Goal: Task Accomplishment & Management: Use online tool/utility

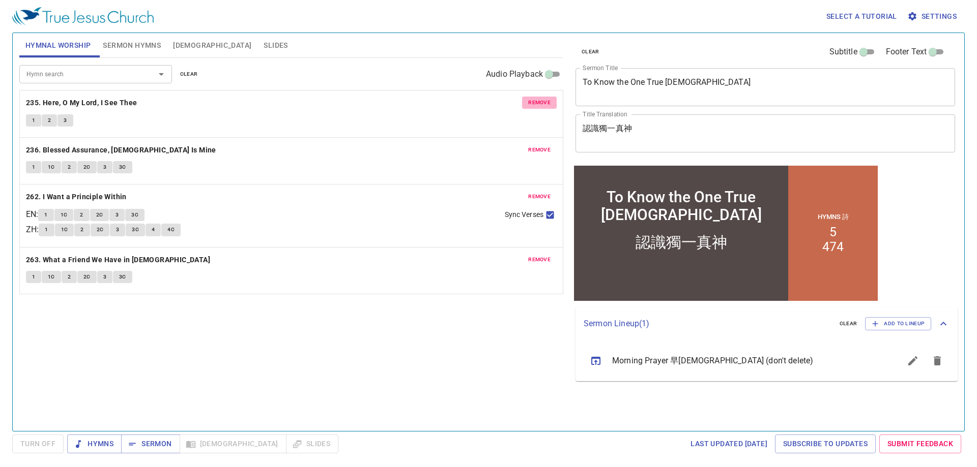
click at [539, 102] on span "remove" at bounding box center [539, 102] width 22 height 9
click at [539, 145] on span "remove" at bounding box center [539, 149] width 22 height 9
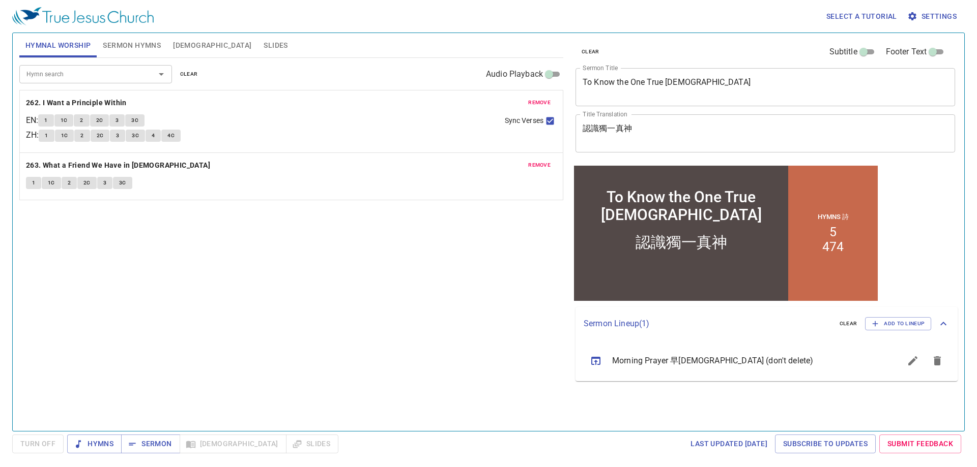
click at [539, 102] on span "remove" at bounding box center [539, 102] width 22 height 9
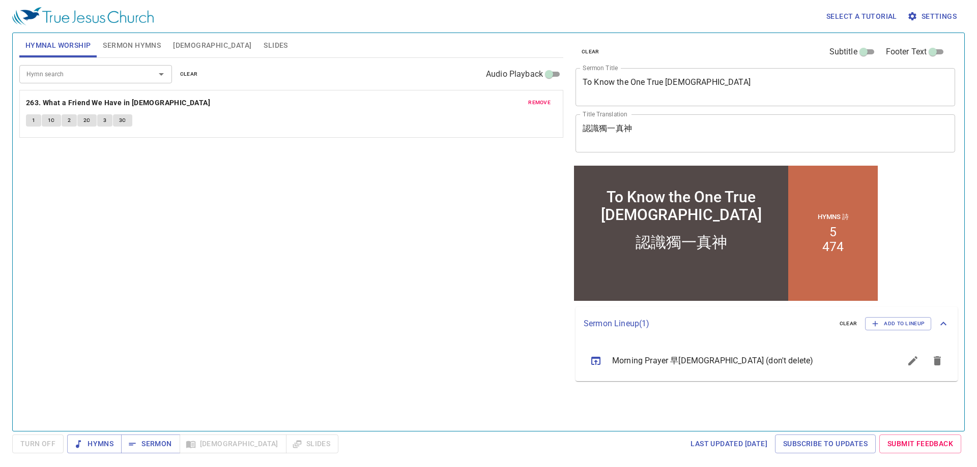
click at [539, 102] on span "remove" at bounding box center [539, 102] width 22 height 9
click at [154, 45] on span "Sermon Hymns" at bounding box center [132, 45] width 58 height 13
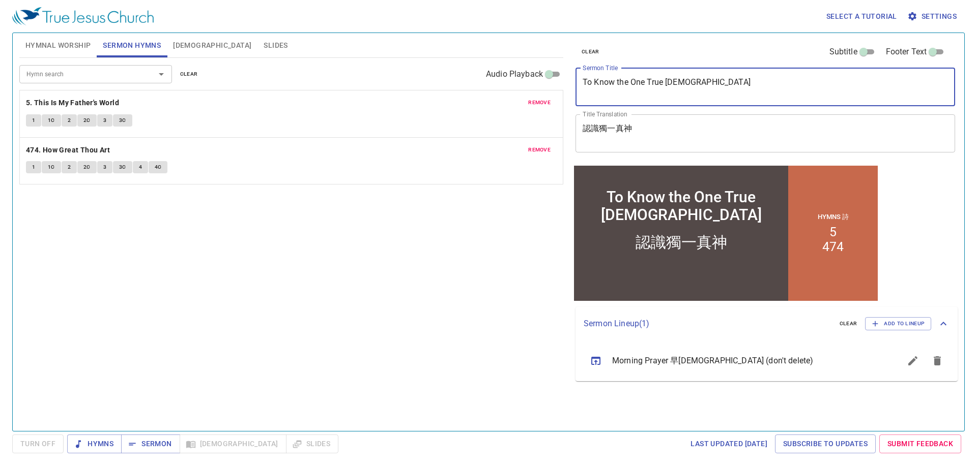
click at [620, 78] on textarea "To Know the One True God" at bounding box center [764, 86] width 365 height 19
paste textarea "Salvation of"
type textarea "To Know the Salvation of God"
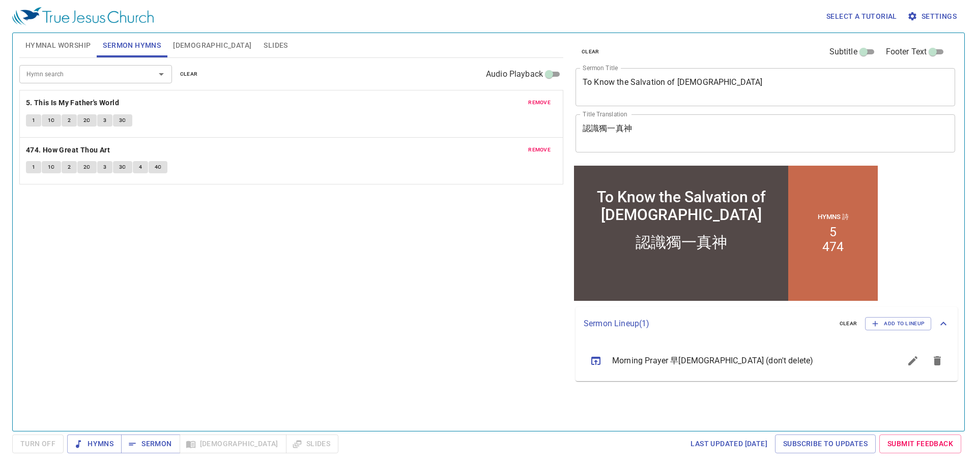
click at [639, 137] on textarea "認識獨一真神" at bounding box center [764, 133] width 365 height 19
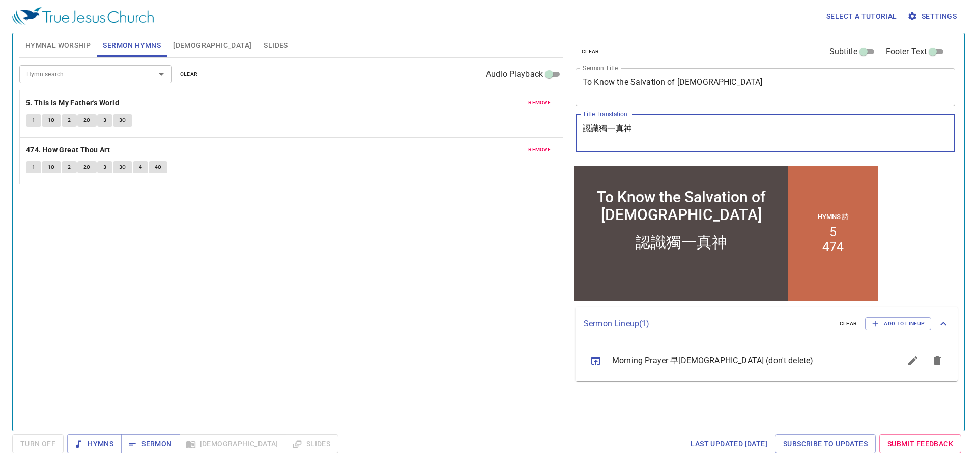
paste textarea "的救恩"
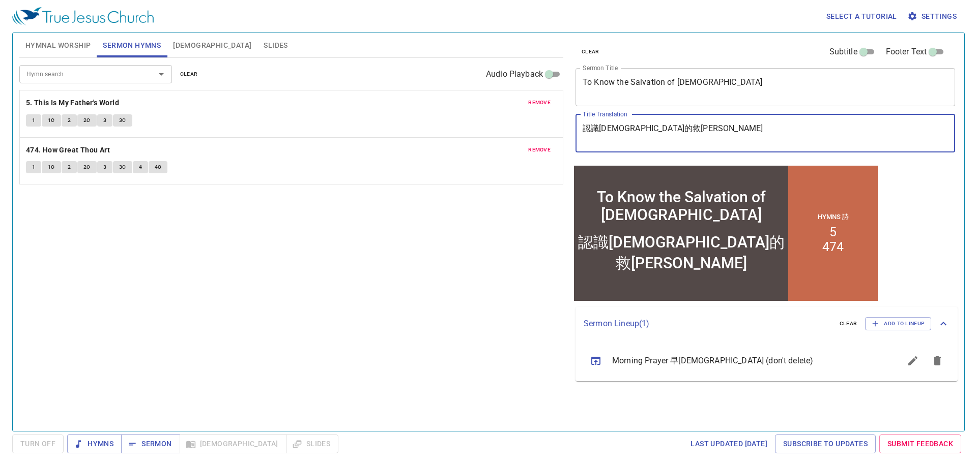
type textarea "認識神的救恩"
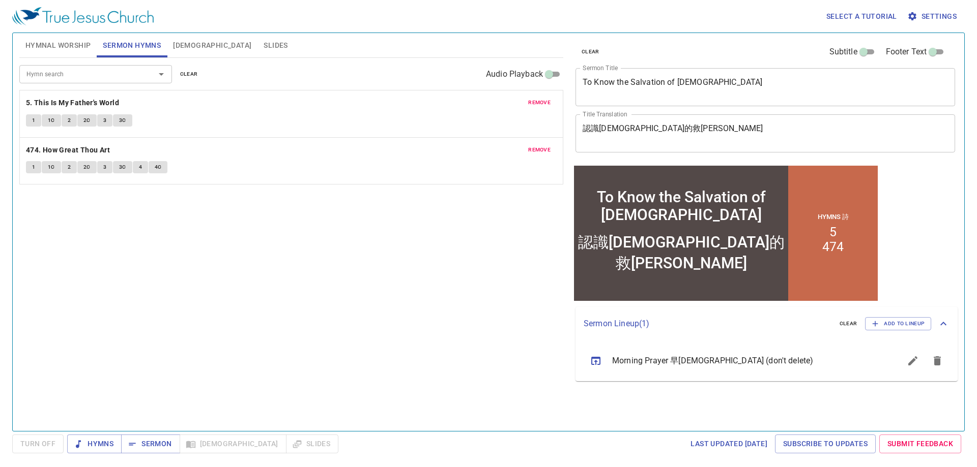
click at [534, 102] on span "remove" at bounding box center [539, 102] width 22 height 9
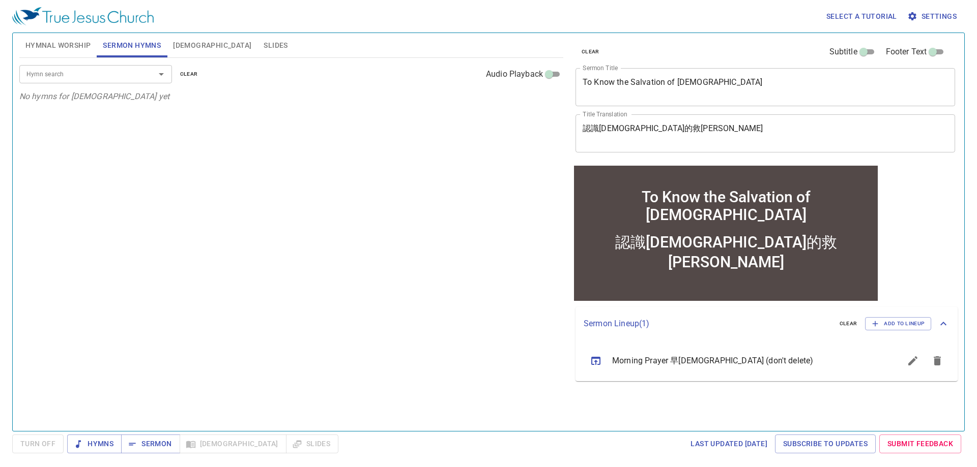
click at [102, 76] on input "Hymn search" at bounding box center [80, 74] width 116 height 12
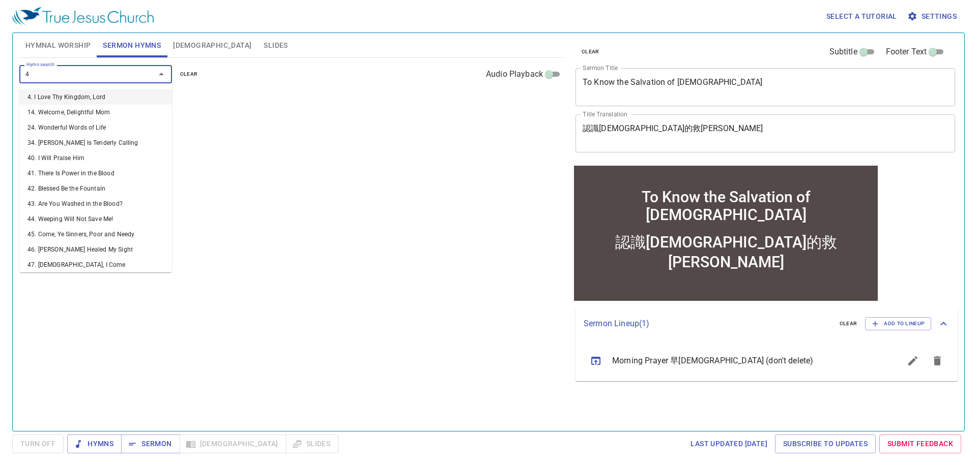
type input "47"
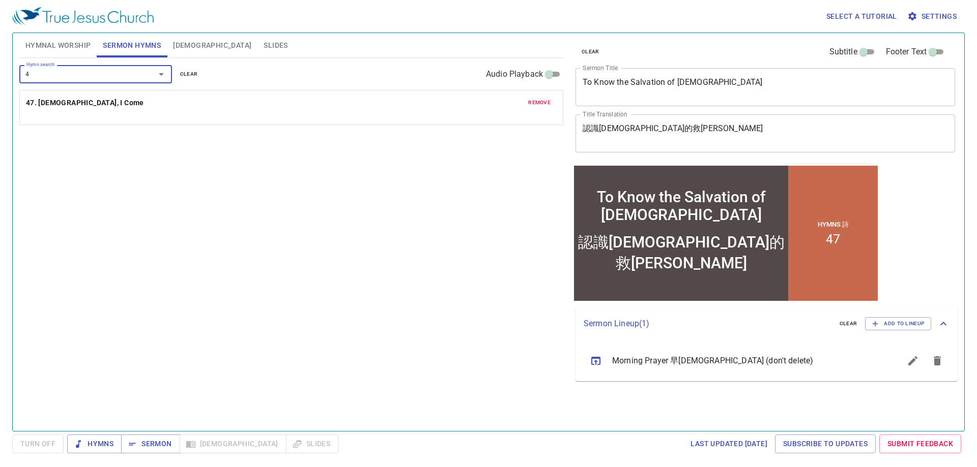
type input "49"
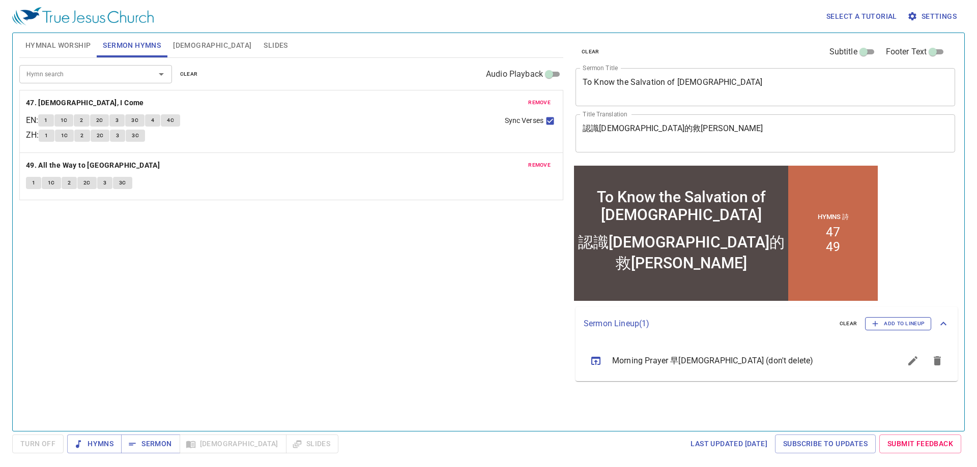
click at [890, 320] on span "Add to Lineup" at bounding box center [897, 323] width 53 height 9
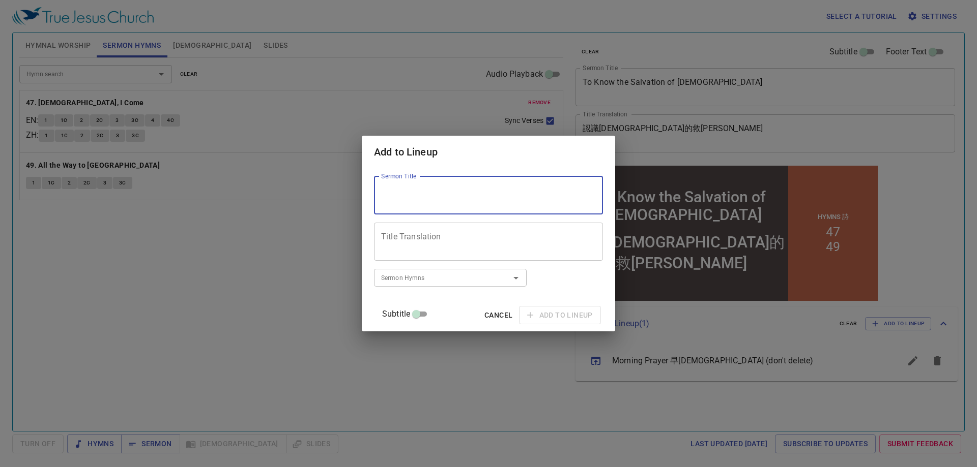
click at [409, 203] on textarea "Sermon Title" at bounding box center [488, 195] width 215 height 19
paste textarea "Reflection of Our Faith"
click at [507, 192] on textarea "Reflection of Our Faith" at bounding box center [488, 195] width 215 height 19
paste textarea "(1)"
type textarea "Reflection of Our Faith (1)"
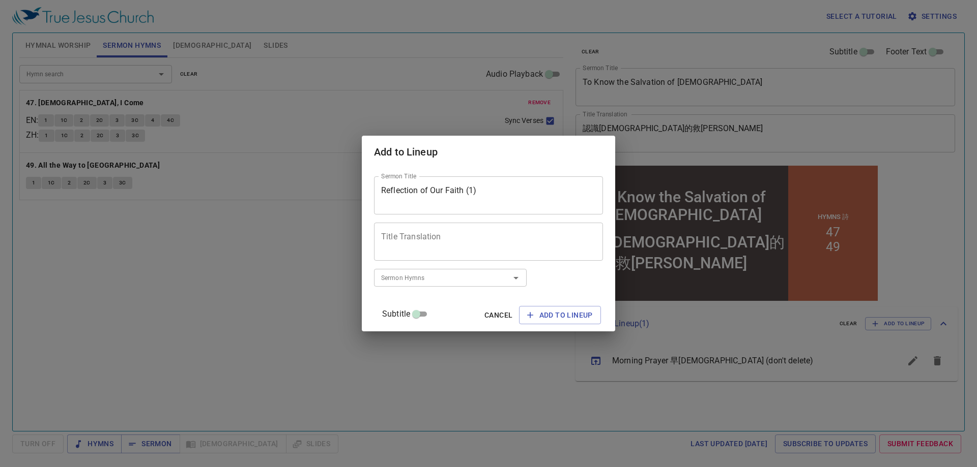
click at [425, 242] on textarea "Title Translation" at bounding box center [488, 241] width 215 height 19
paste textarea "信仰的省思 (1)"
type textarea "信仰的省思 (1)"
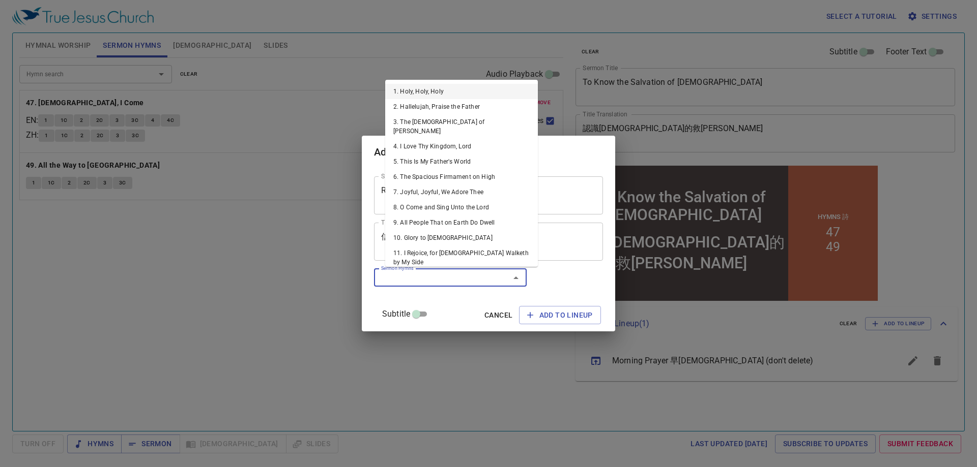
click at [448, 273] on input "Sermon Hymns" at bounding box center [435, 278] width 116 height 12
type input "64"
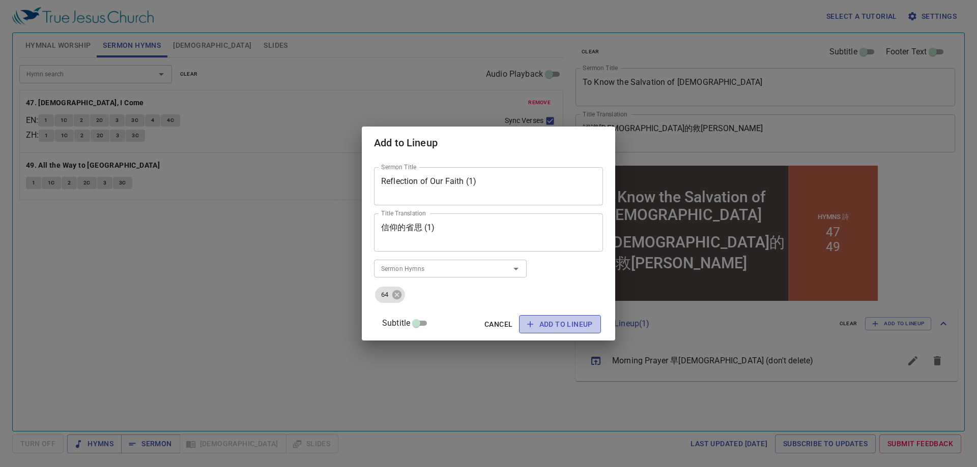
click at [554, 324] on span "Add to Lineup" at bounding box center [560, 324] width 66 height 13
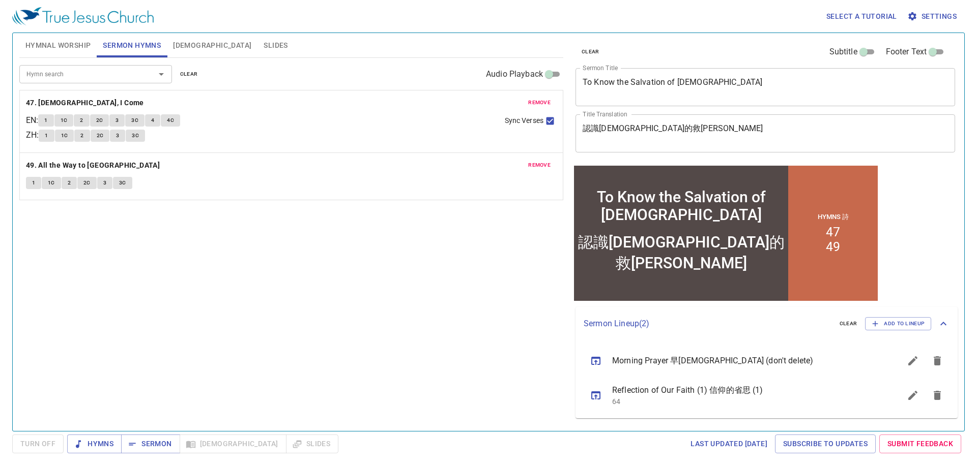
click at [210, 254] on div "Hymn search Hymn search clear Audio Playback remove 47. Jesus, I Come EN : 1 1C…" at bounding box center [291, 240] width 544 height 365
drag, startPoint x: 67, startPoint y: 47, endPoint x: 185, endPoint y: 29, distance: 119.3
click at [67, 47] on span "Hymnal Worship" at bounding box center [58, 45] width 66 height 13
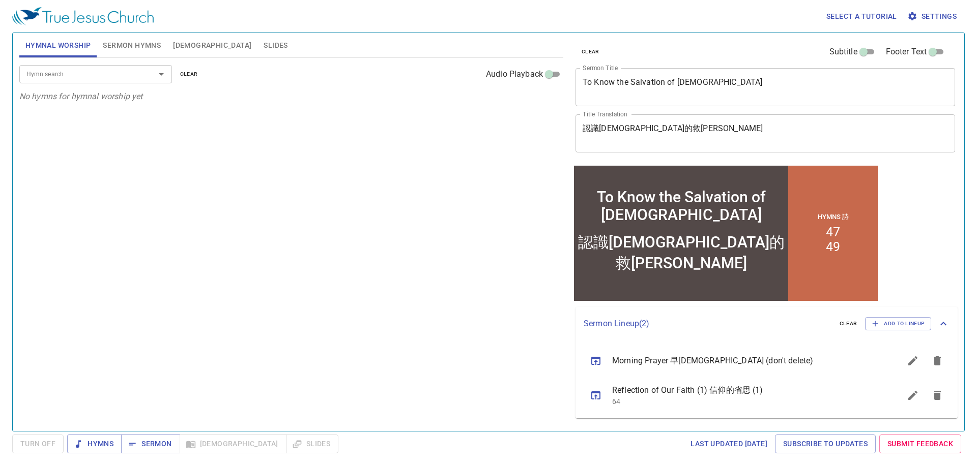
click at [194, 45] on button "[DEMOGRAPHIC_DATA]" at bounding box center [212, 45] width 91 height 24
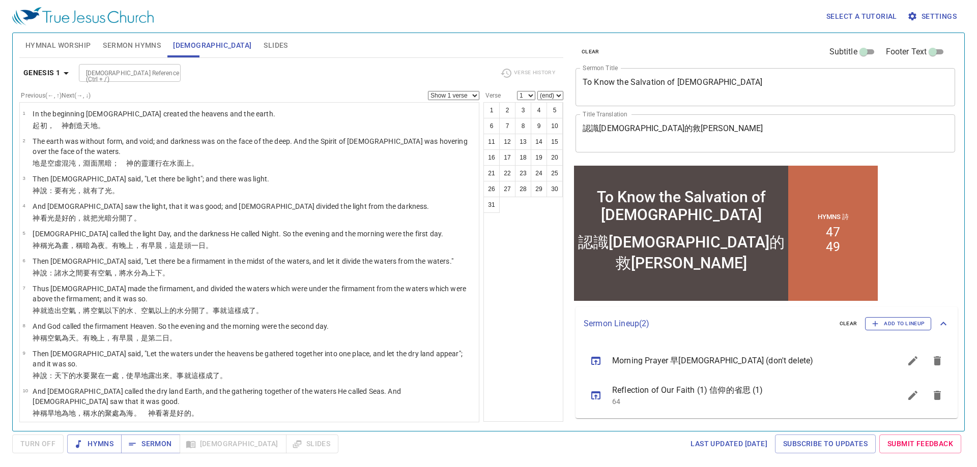
click at [891, 323] on span "Add to Lineup" at bounding box center [897, 323] width 53 height 9
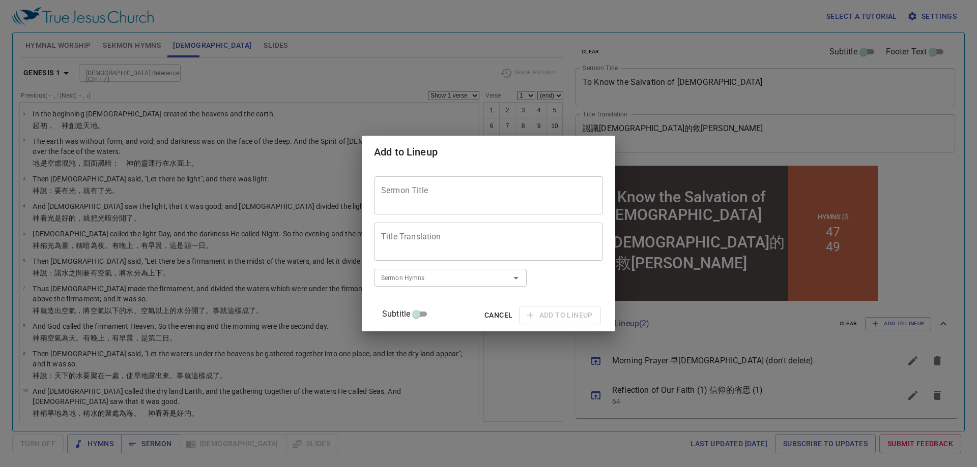
click at [461, 212] on div "Sermon Title" at bounding box center [488, 195] width 229 height 38
paste textarea "To Know the Final Judgement"
type textarea "To Know the Final Judgement"
drag, startPoint x: 468, startPoint y: 224, endPoint x: 451, endPoint y: 231, distance: 18.9
click at [467, 224] on div "Title Translation" at bounding box center [488, 242] width 229 height 38
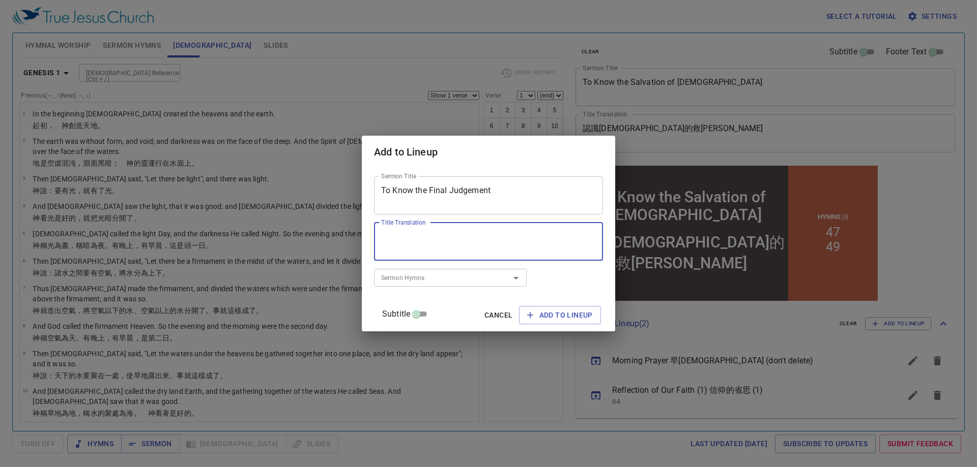
paste textarea "認識最後的審判"
type textarea "認識最後的審判"
click at [412, 279] on input "Sermon Hymns" at bounding box center [435, 278] width 116 height 12
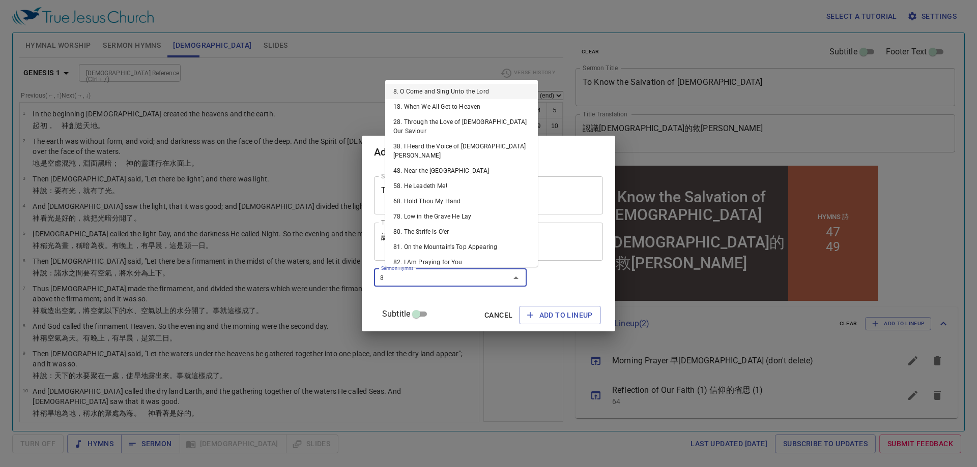
type input "84"
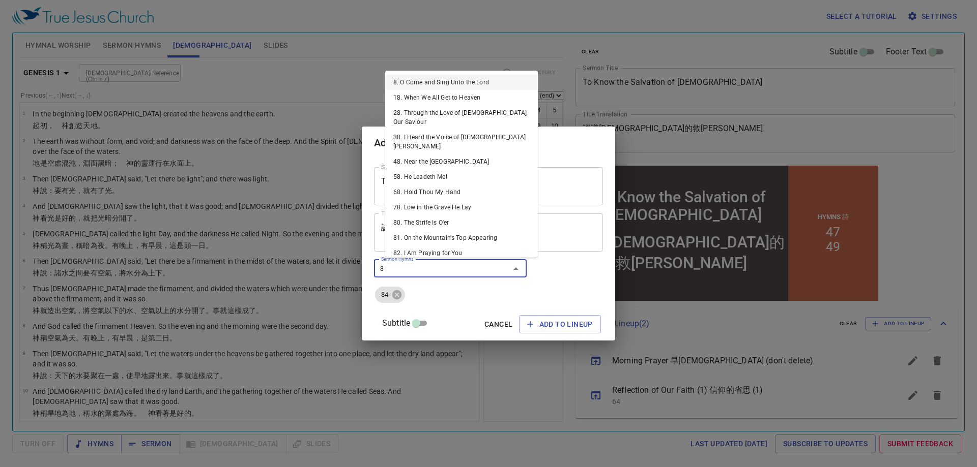
type input "85"
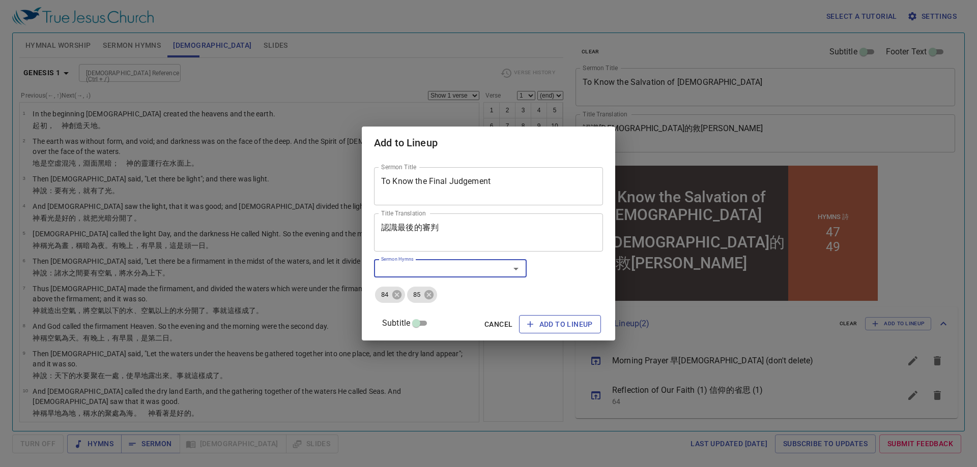
click at [532, 324] on span "Add to Lineup" at bounding box center [560, 324] width 66 height 13
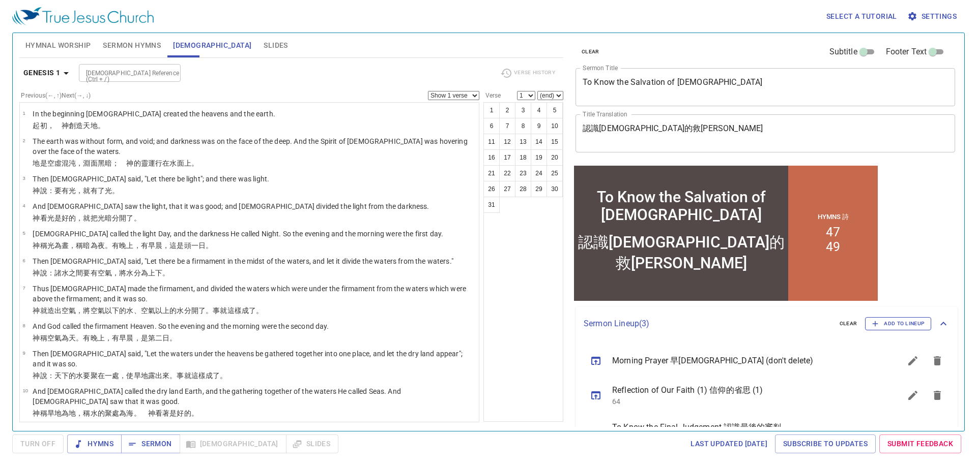
click at [895, 323] on span "Add to Lineup" at bounding box center [897, 323] width 53 height 9
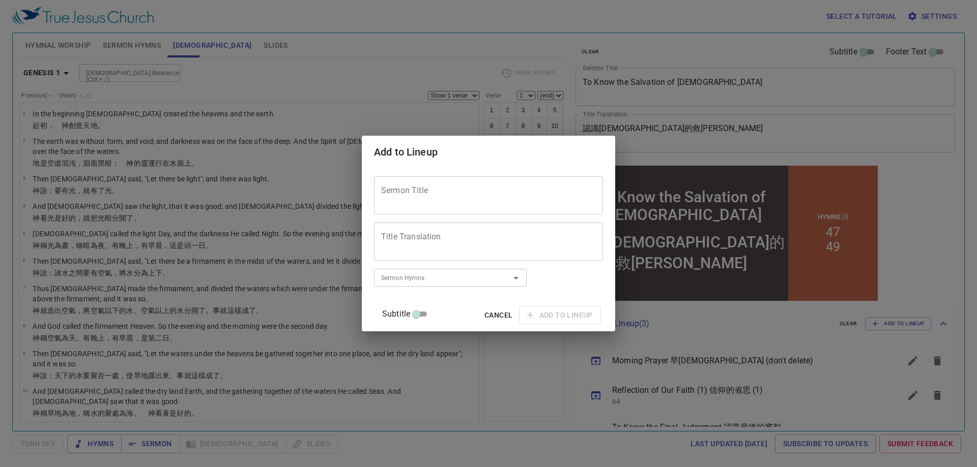
click at [453, 209] on div "Sermon Title" at bounding box center [488, 195] width 229 height 38
paste textarea "Holy Communion"
type textarea "Holy Communion"
drag, startPoint x: 425, startPoint y: 233, endPoint x: 411, endPoint y: 242, distance: 15.8
click at [425, 233] on textarea "Title Translation" at bounding box center [488, 241] width 215 height 19
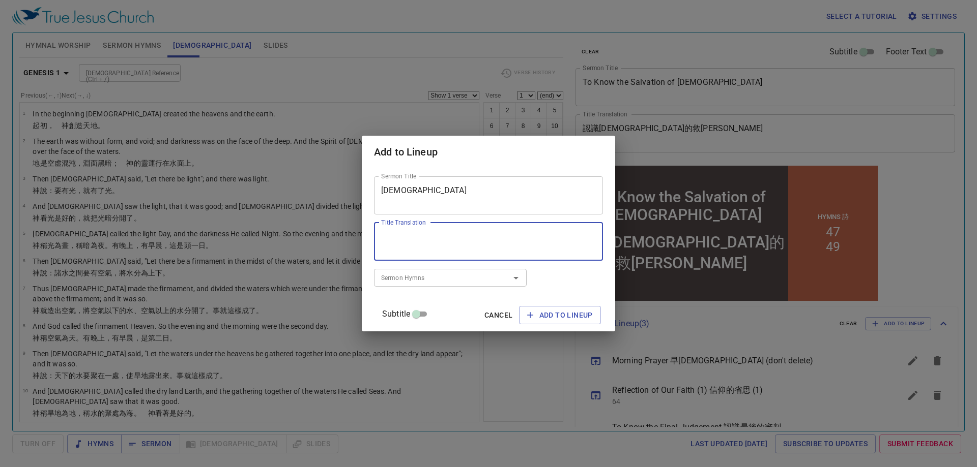
paste textarea "聖餐禮"
type textarea "聖餐禮"
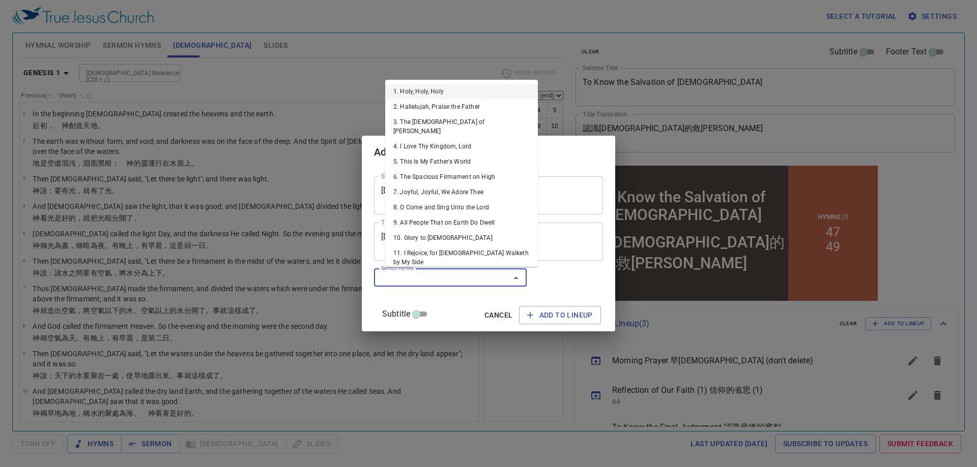
click at [423, 276] on input "Sermon Hymns" at bounding box center [435, 278] width 116 height 12
type input "296"
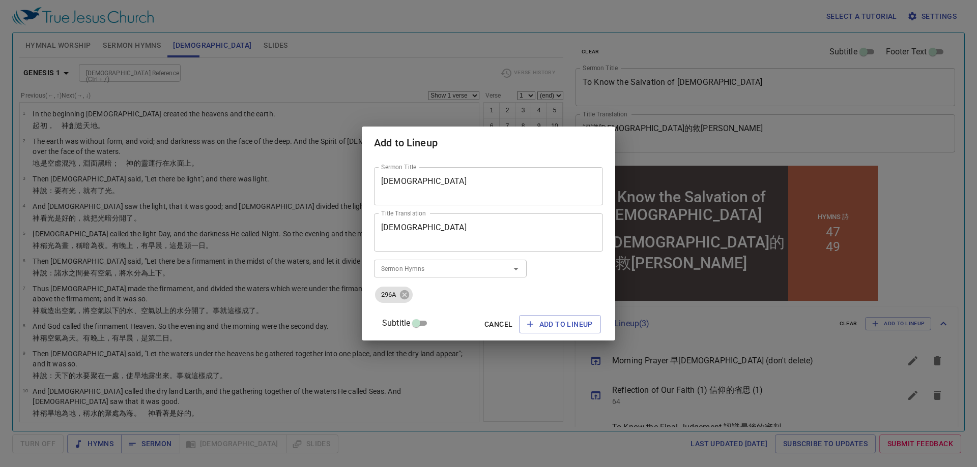
click at [439, 268] on input "Sermon Hymns" at bounding box center [435, 269] width 116 height 12
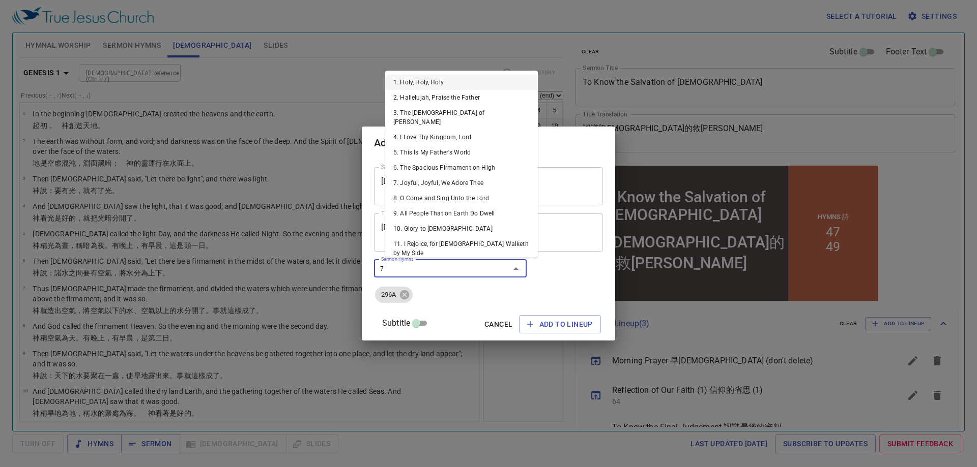
type input "78"
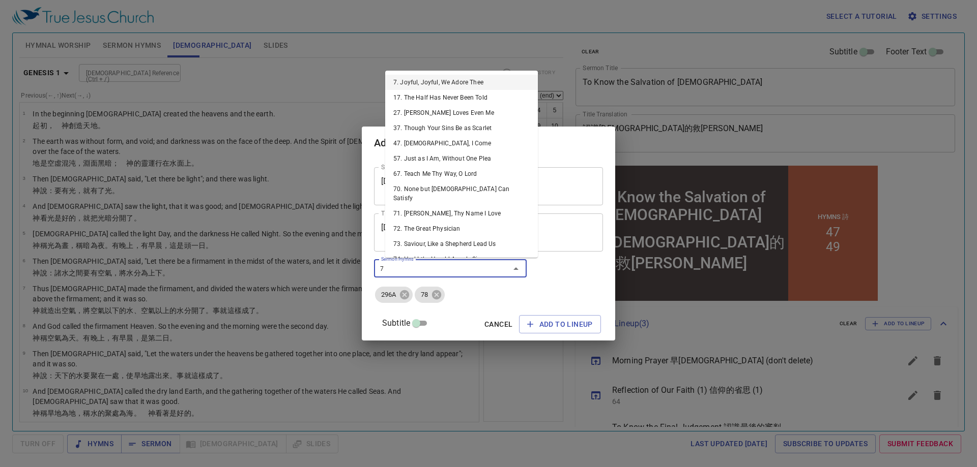
type input "77"
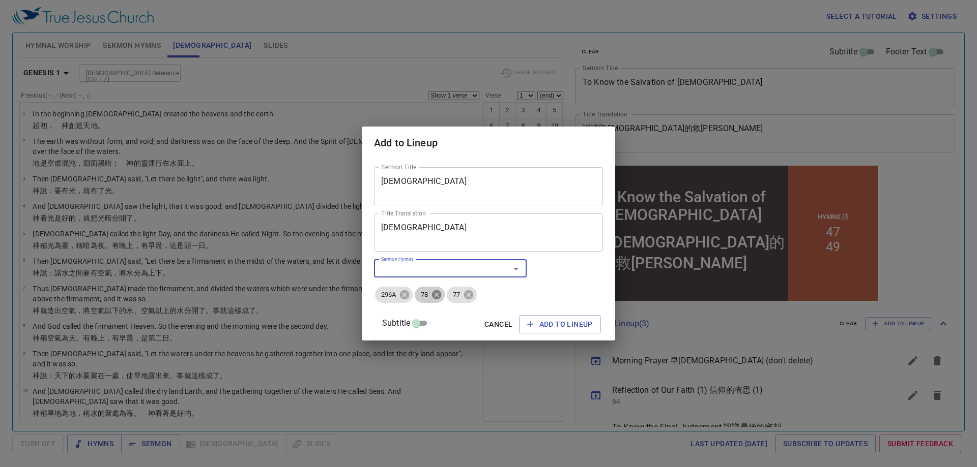
click at [442, 294] on icon at bounding box center [436, 294] width 11 height 11
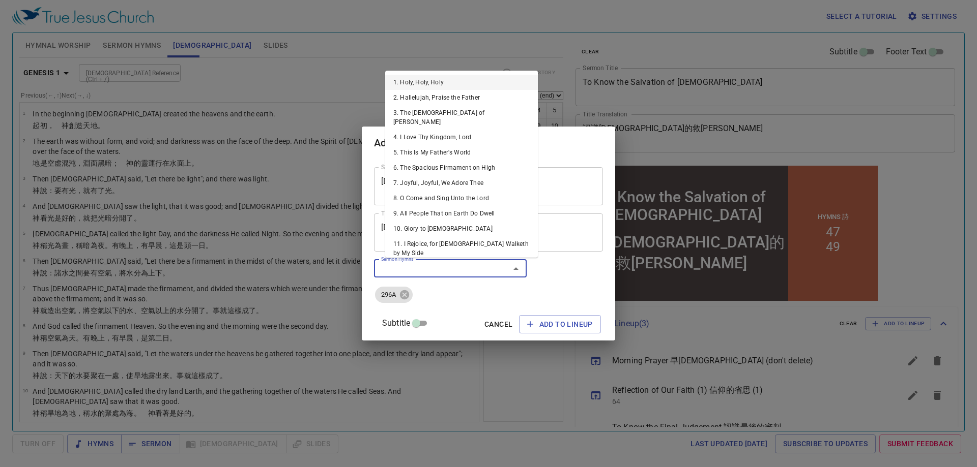
click at [440, 270] on input "Sermon Hymns" at bounding box center [435, 269] width 116 height 12
type input "76"
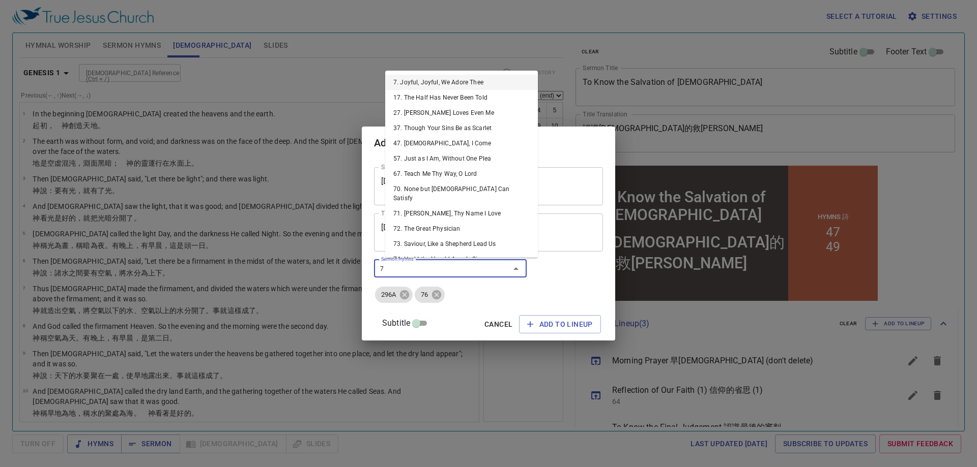
type input "77"
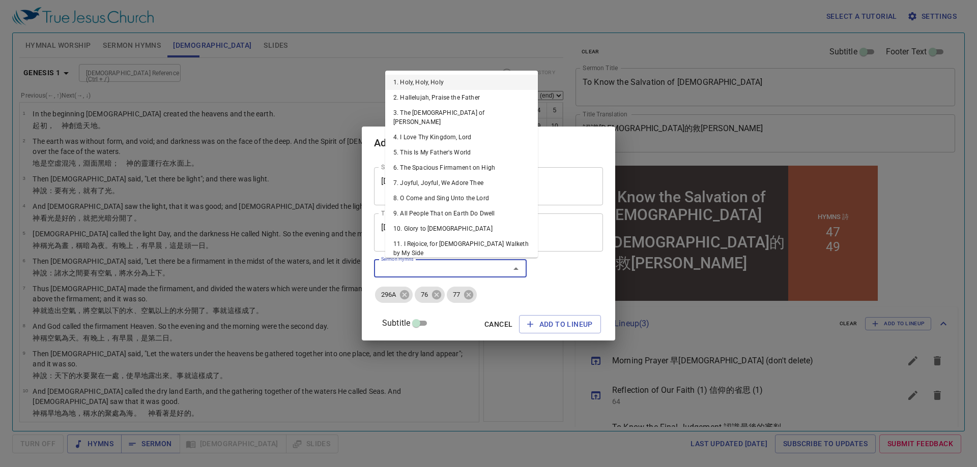
click at [432, 271] on input "Sermon Hymns" at bounding box center [435, 269] width 116 height 12
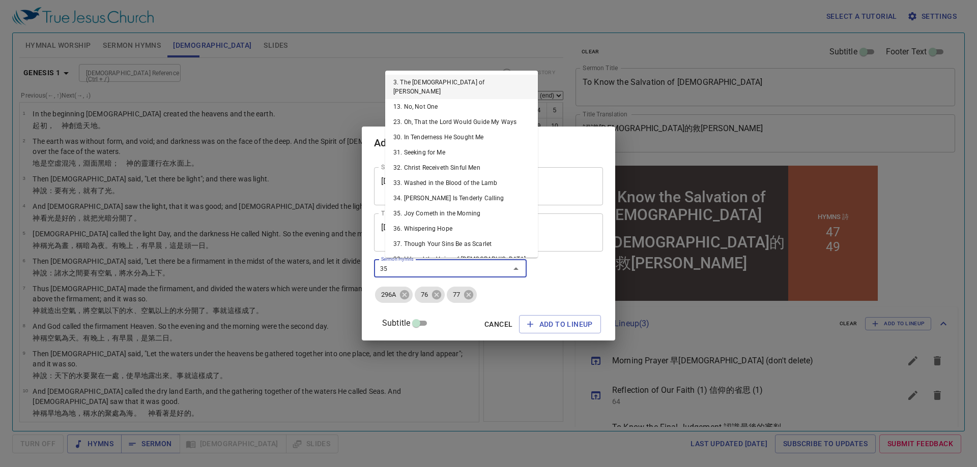
type input "353"
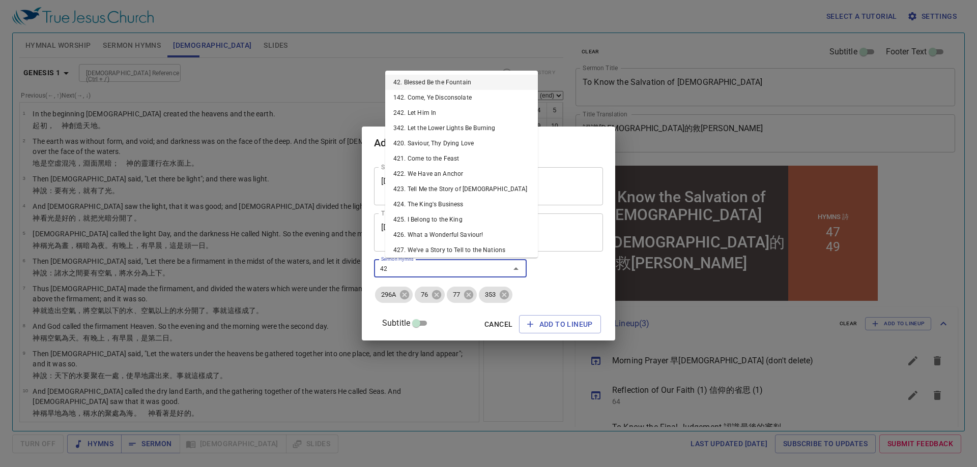
type input "423"
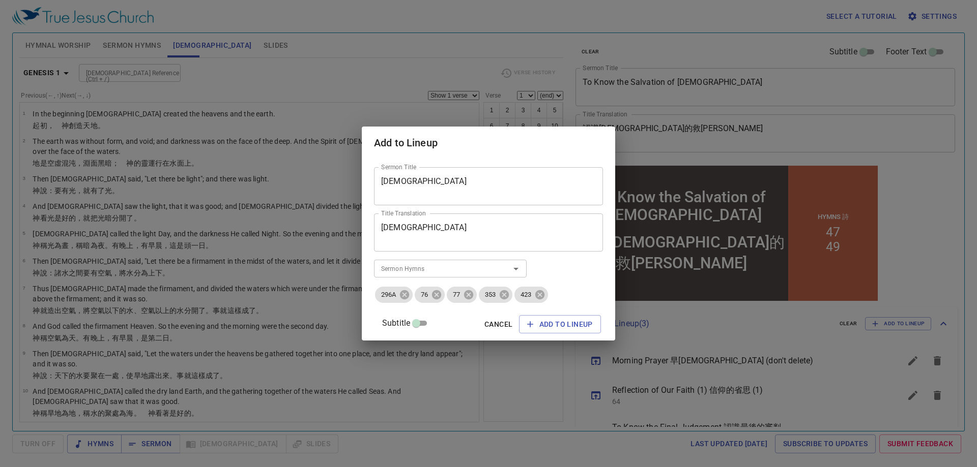
click at [477, 267] on input "Sermon Hymns" at bounding box center [435, 269] width 116 height 12
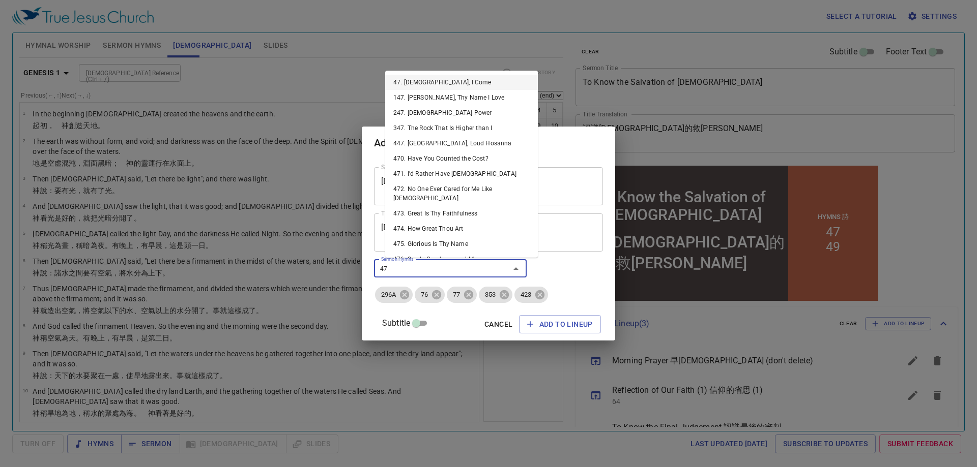
type input "478"
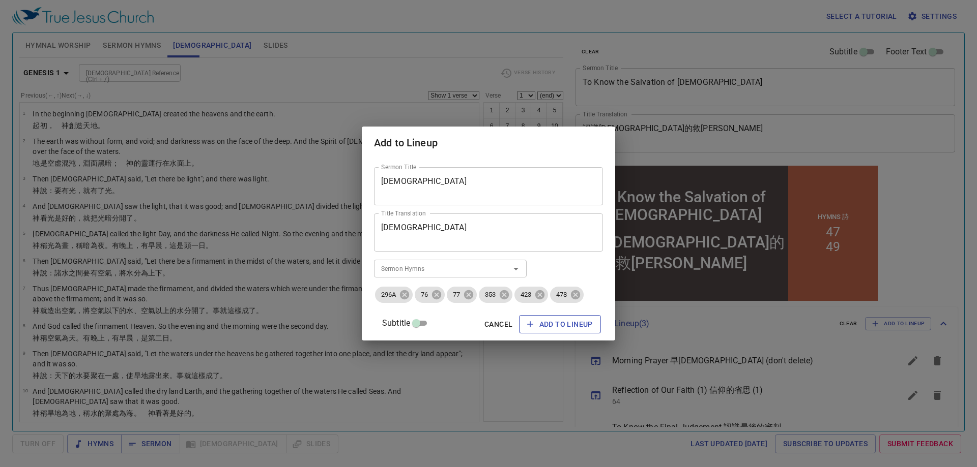
click at [536, 318] on span "Add to Lineup" at bounding box center [560, 324] width 66 height 13
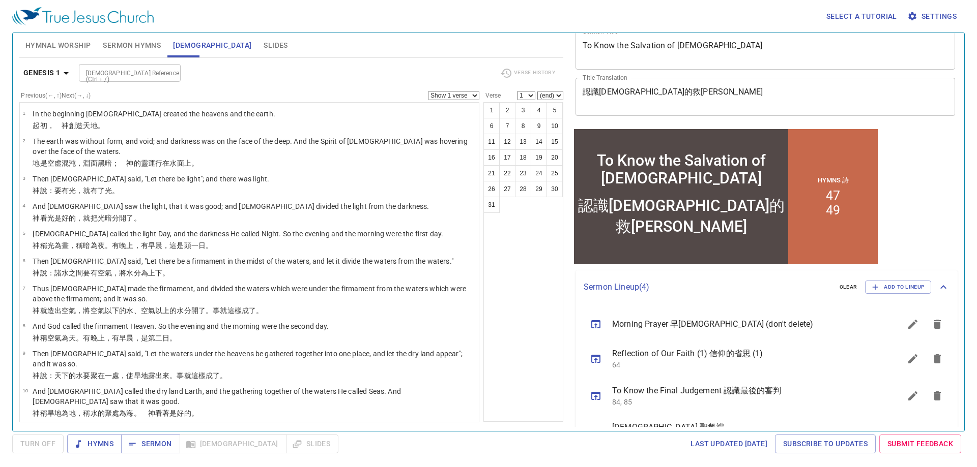
scroll to position [69, 0]
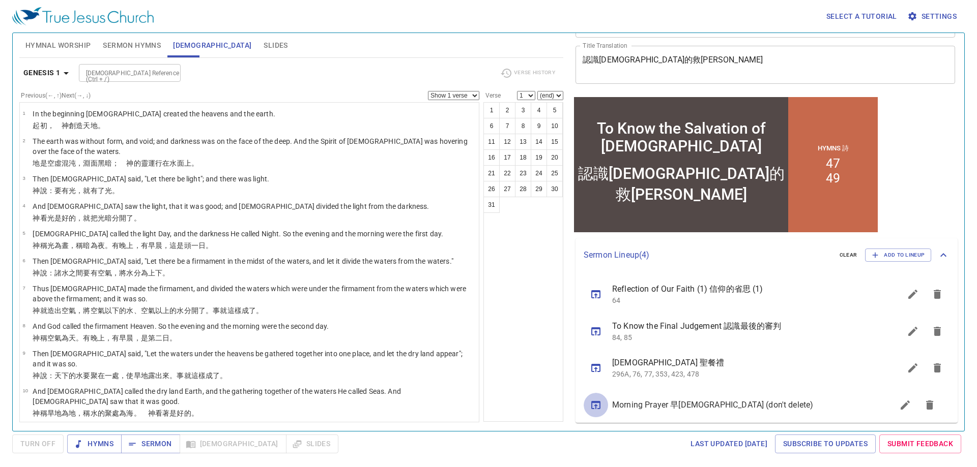
drag, startPoint x: 595, startPoint y: 296, endPoint x: 596, endPoint y: 414, distance: 118.5
click at [322, 64] on div "Bible Reference (Ctrl + /) Bible Reference (Ctrl + /)" at bounding box center [285, 73] width 413 height 18
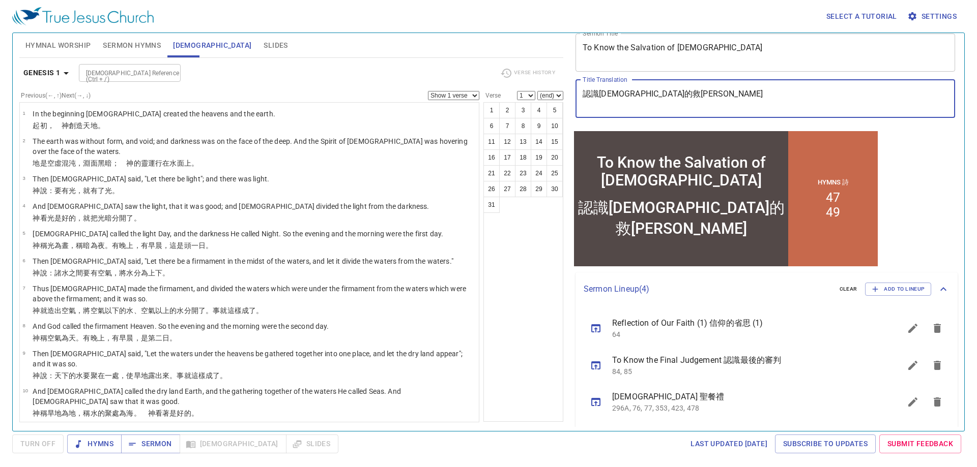
scroll to position [0, 0]
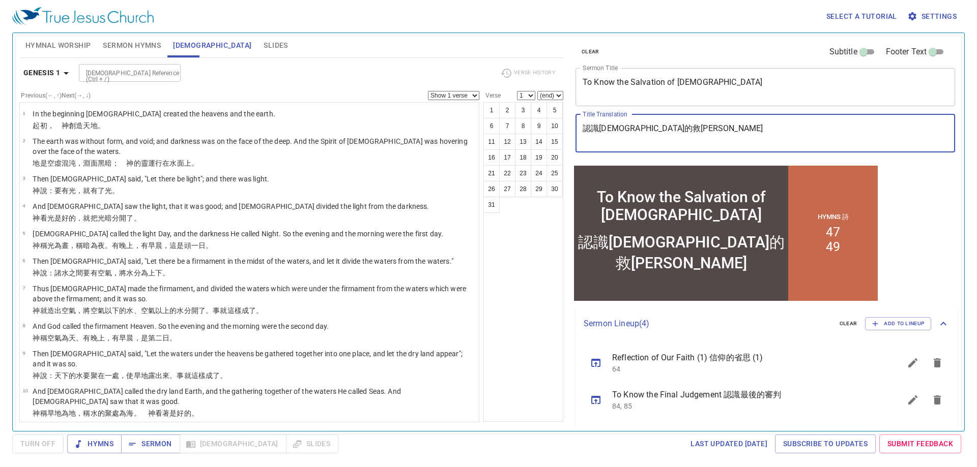
click at [317, 79] on div "Bible Reference (Ctrl + /) Bible Reference (Ctrl + /)" at bounding box center [285, 73] width 413 height 18
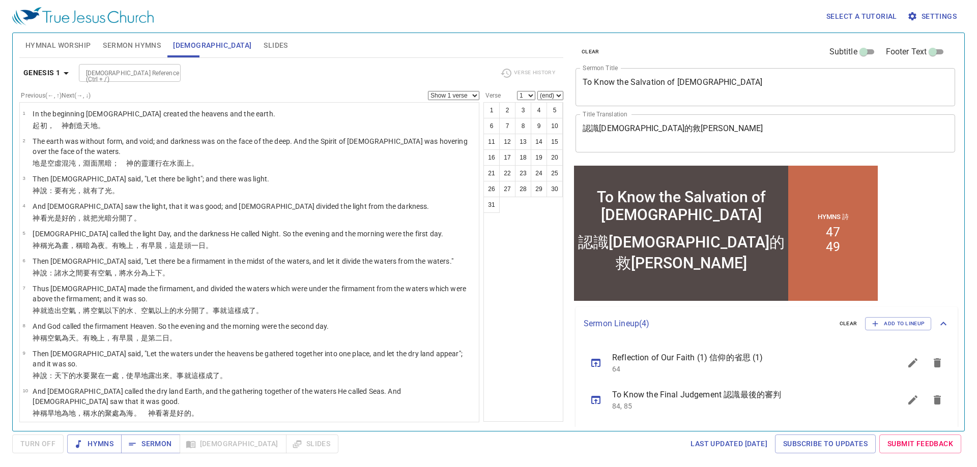
drag, startPoint x: 110, startPoint y: 50, endPoint x: 99, endPoint y: 40, distance: 14.8
click at [110, 50] on span "Sermon Hymns" at bounding box center [132, 45] width 58 height 13
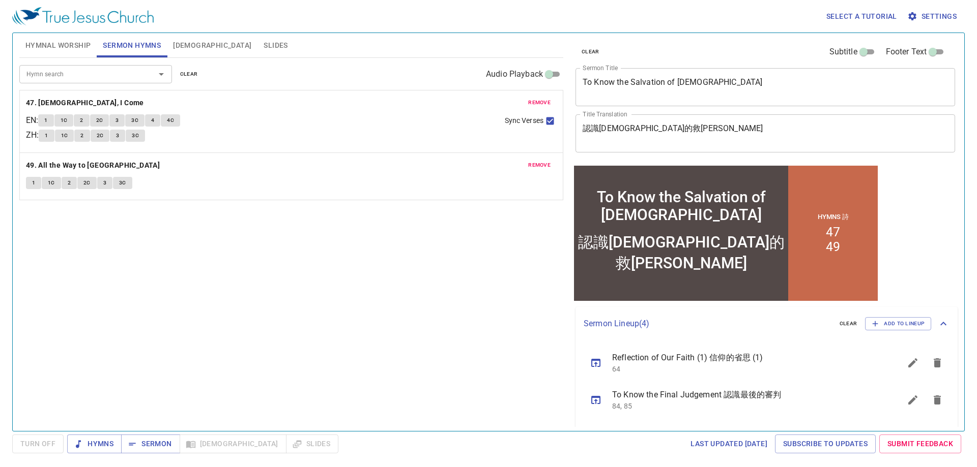
click at [52, 41] on span "Hymnal Worship" at bounding box center [58, 45] width 66 height 13
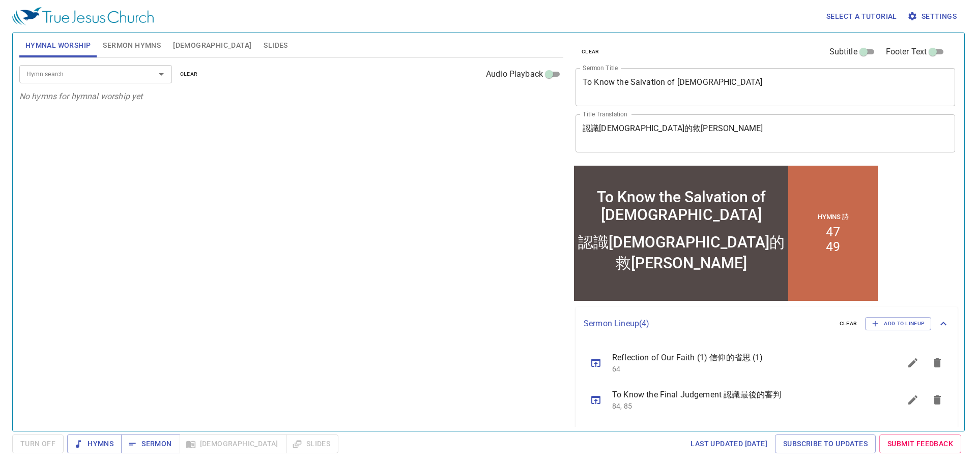
click at [200, 271] on div "Hymn search Hymn search clear Audio Playback No hymns for hymnal worship yet" at bounding box center [291, 240] width 544 height 365
click at [160, 446] on span "Sermon" at bounding box center [150, 444] width 42 height 13
click at [279, 232] on div "Hymn search Hymn search clear Audio Playback No hymns for hymnal worship yet" at bounding box center [291, 240] width 544 height 365
click at [264, 320] on div "Hymn search Hymn search clear Audio Playback No hymns for hymnal worship yet" at bounding box center [291, 240] width 544 height 365
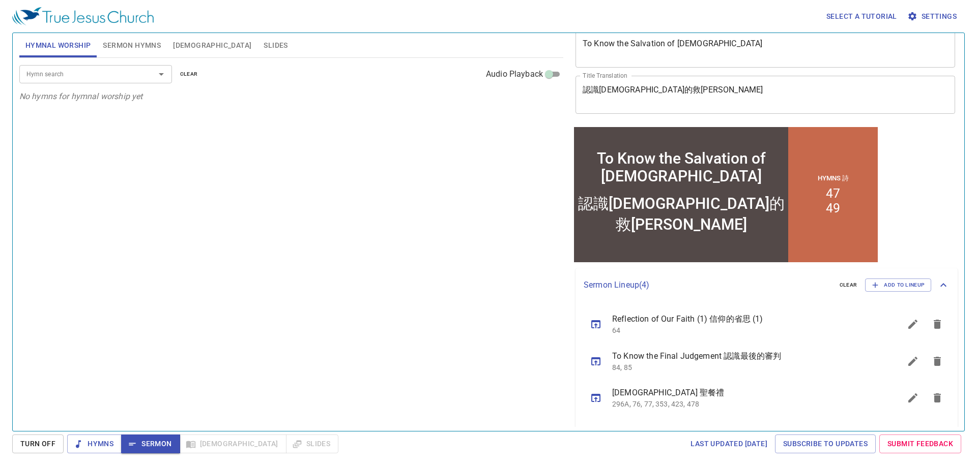
scroll to position [69, 0]
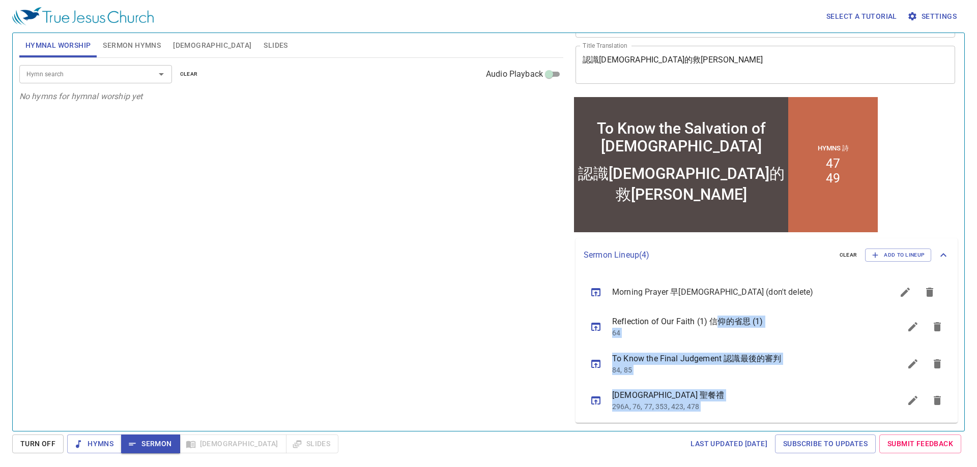
drag, startPoint x: 714, startPoint y: 403, endPoint x: 717, endPoint y: 287, distance: 115.5
click at [717, 287] on ul "Reflection of Our Faith (1) 信仰的省思 (1) 64 To Know the Final Judgement 認識最後的審判 84…" at bounding box center [766, 347] width 382 height 151
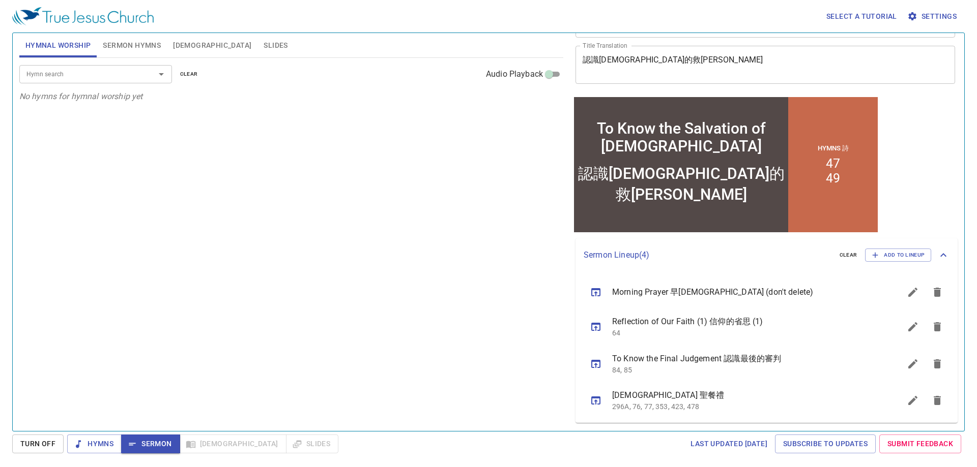
click at [367, 360] on div "Hymn search Hymn search clear Audio Playback No hymns for hymnal worship yet" at bounding box center [291, 240] width 544 height 365
click at [872, 254] on icon "button" at bounding box center [874, 255] width 9 height 9
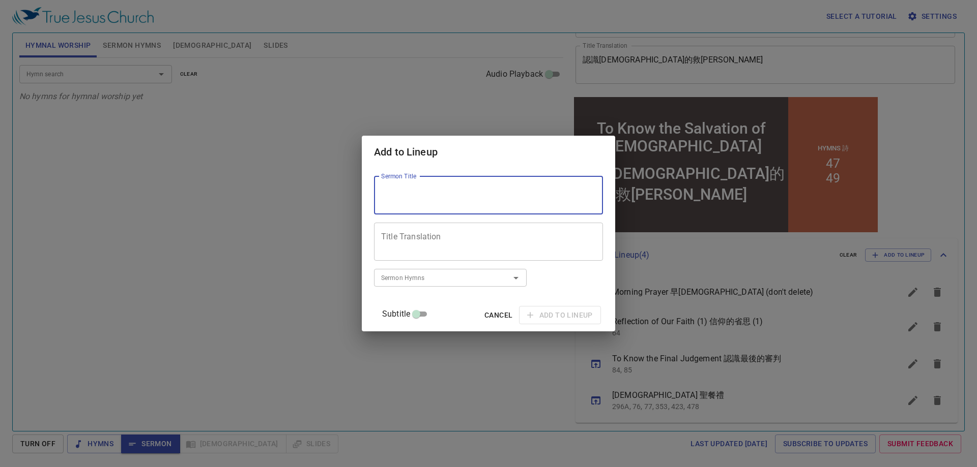
click at [460, 187] on textarea "Sermon Title" at bounding box center [488, 195] width 215 height 19
paste textarea "Reflection of Our Faith (2)"
type textarea "Reflection of Our Faith (2)"
click at [408, 244] on textarea "Title Translation" at bounding box center [488, 241] width 215 height 19
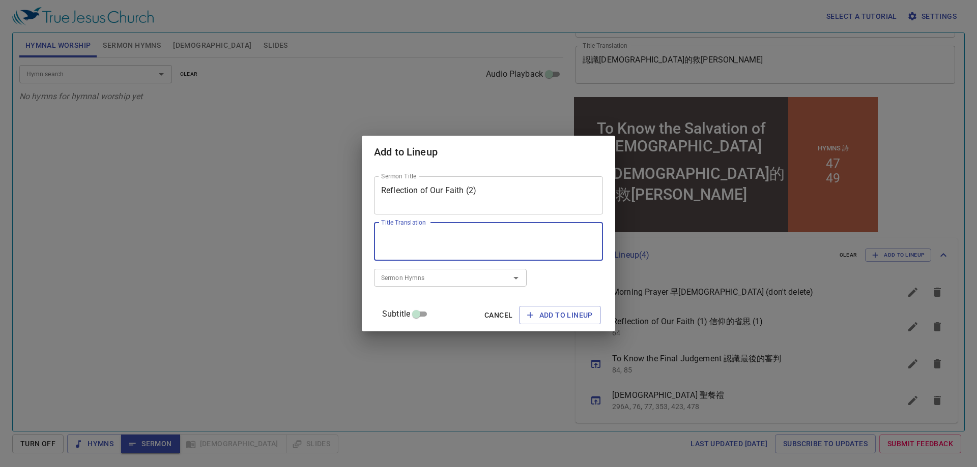
paste textarea "信仰的省思 (2)"
type textarea "信仰的省思 (2)"
click at [480, 268] on div "Sermon Hymns Sermon Hymns" at bounding box center [450, 278] width 153 height 26
click at [435, 272] on input "Sermon Hymns" at bounding box center [435, 278] width 116 height 12
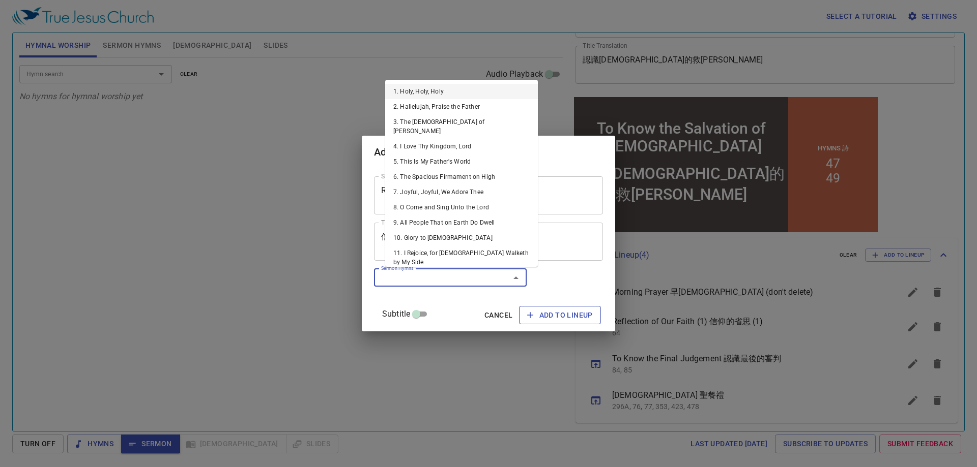
paste input "128"
type input "128"
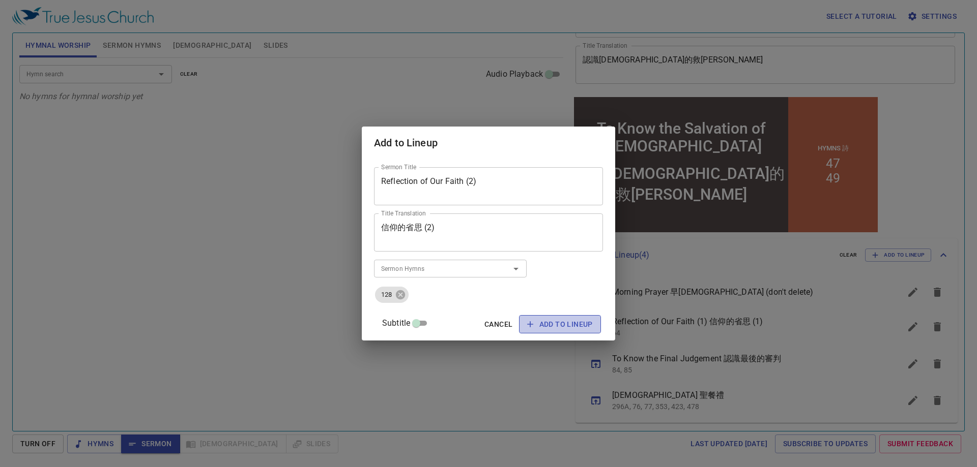
click at [569, 316] on button "Add to Lineup" at bounding box center [560, 324] width 82 height 19
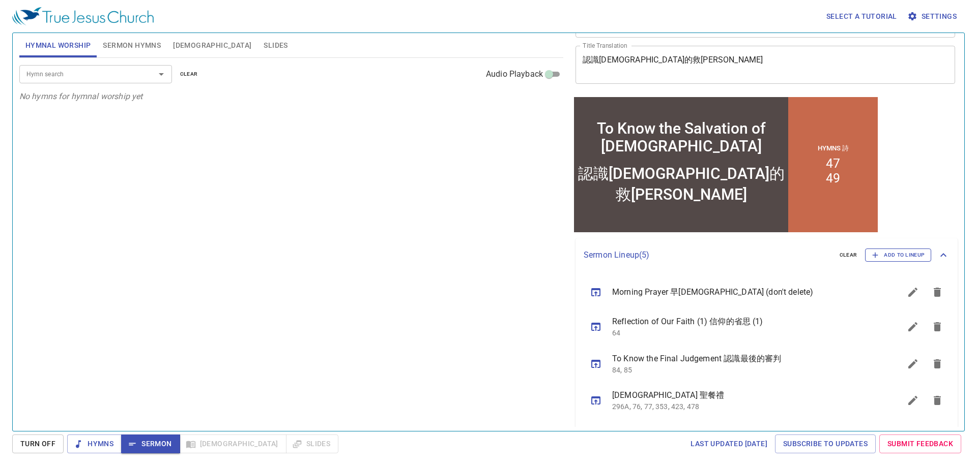
click at [875, 255] on span "Add to Lineup" at bounding box center [897, 255] width 53 height 9
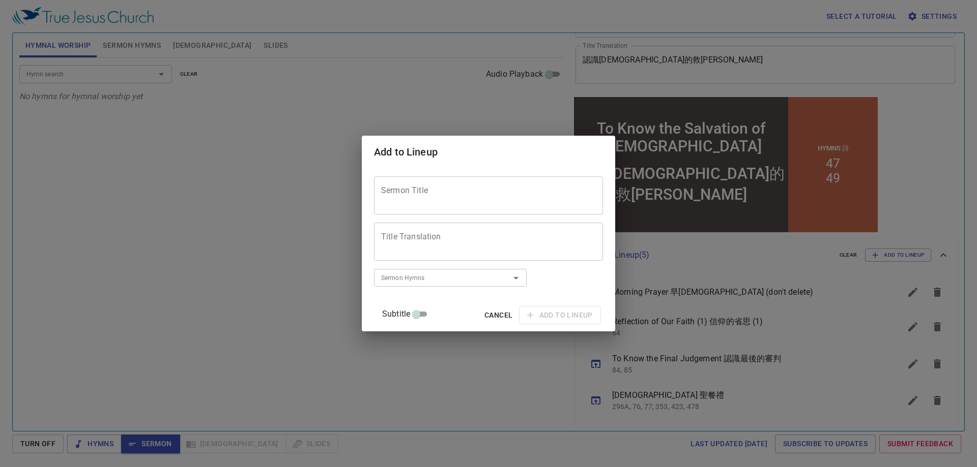
click at [453, 212] on div "Sermon Title" at bounding box center [488, 195] width 229 height 38
paste textarea "Reflection of Our Faith (3)"
type textarea "Reflection of Our Faith (3)"
click at [418, 243] on textarea "Title Translation" at bounding box center [488, 241] width 215 height 19
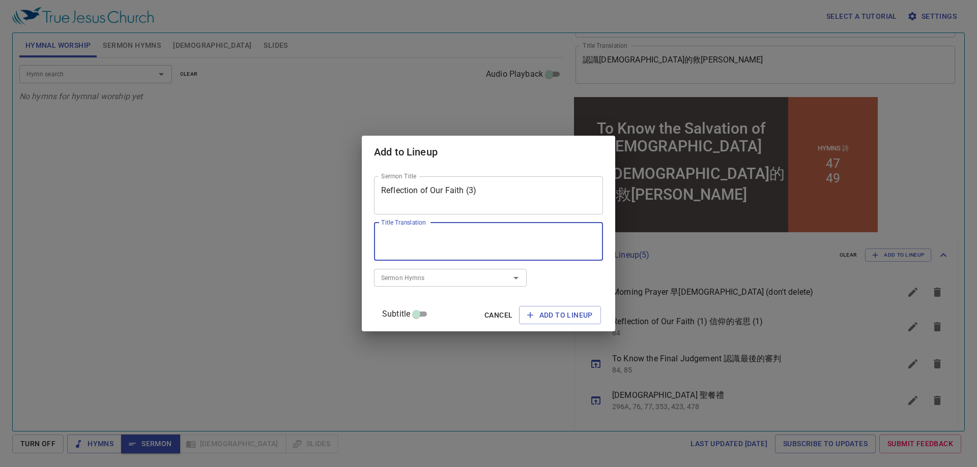
paste textarea "信仰的省思 (3)"
type textarea "信仰的省思 (3)"
click at [436, 279] on input "Sermon Hymns" at bounding box center [435, 278] width 116 height 12
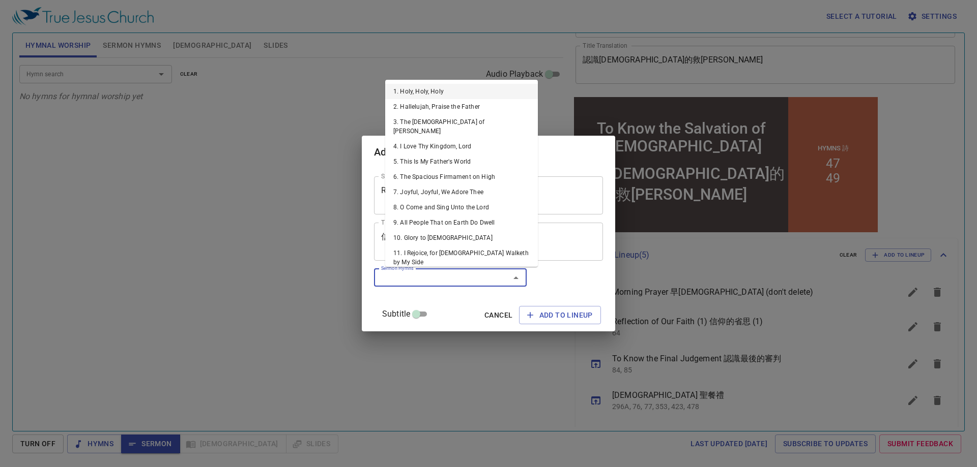
paste input "343"
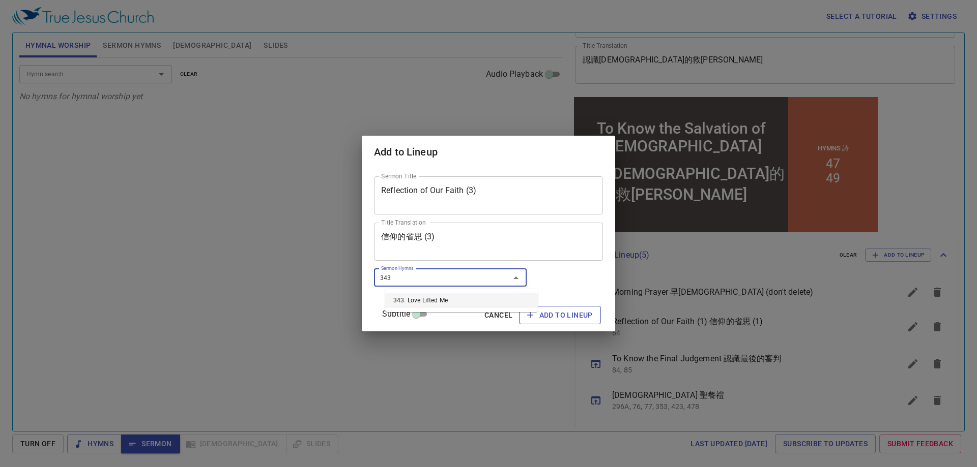
type input "343"
click at [563, 320] on span "Add to Lineup" at bounding box center [560, 315] width 66 height 13
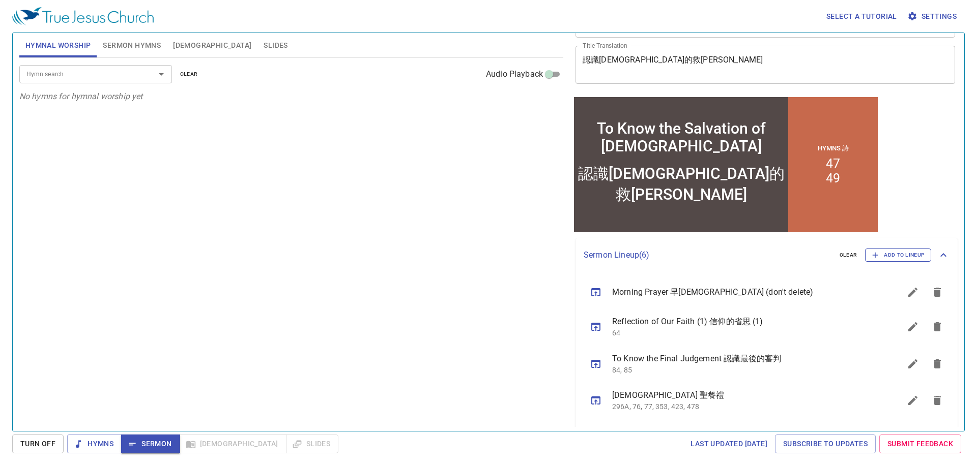
click at [872, 255] on icon "button" at bounding box center [874, 255] width 9 height 9
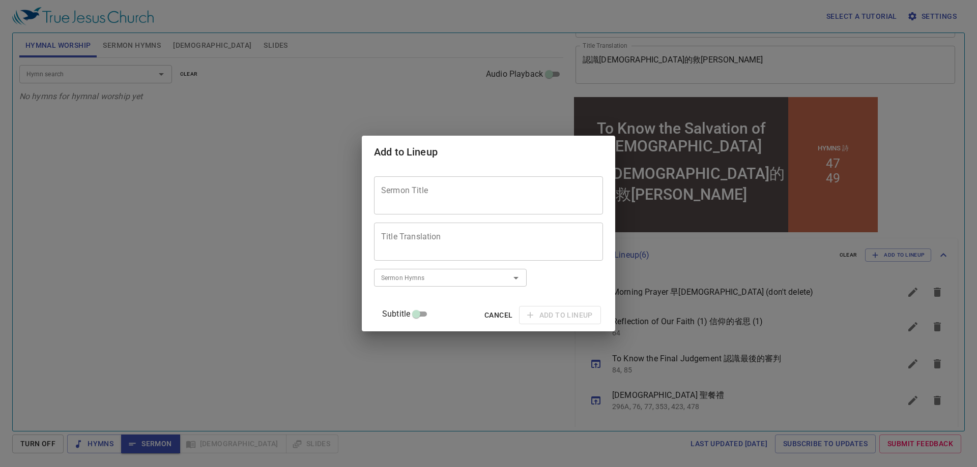
click at [431, 199] on textarea "Sermon Title" at bounding box center [488, 195] width 215 height 19
paste textarea "Reflection of Our Faith (4)"
type textarea "Reflection of Our Faith (4)"
click at [447, 238] on textarea "Title Translation" at bounding box center [488, 241] width 215 height 19
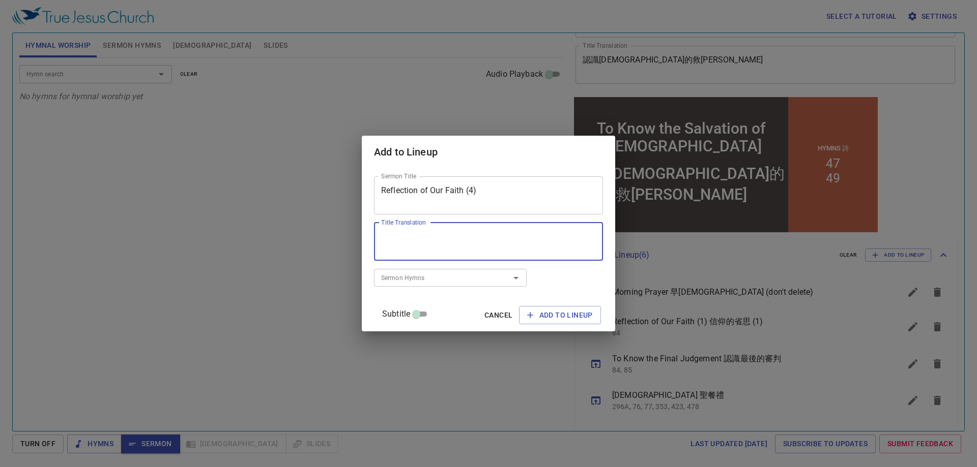
click at [461, 244] on textarea "Title Translation" at bounding box center [488, 241] width 215 height 19
paste textarea "信仰的省思 (4)"
type textarea "信仰的省思 (4)"
click at [424, 280] on input "Sermon Hymns" at bounding box center [435, 278] width 116 height 12
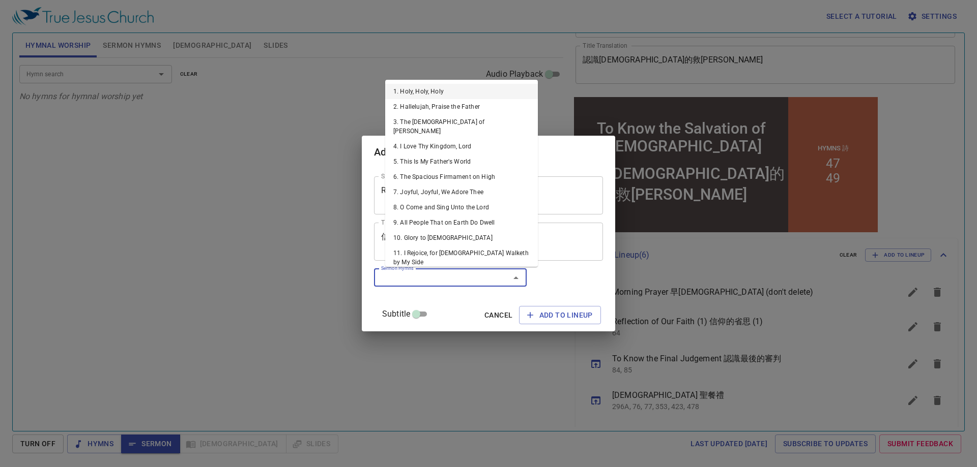
paste input "224"
type input "224"
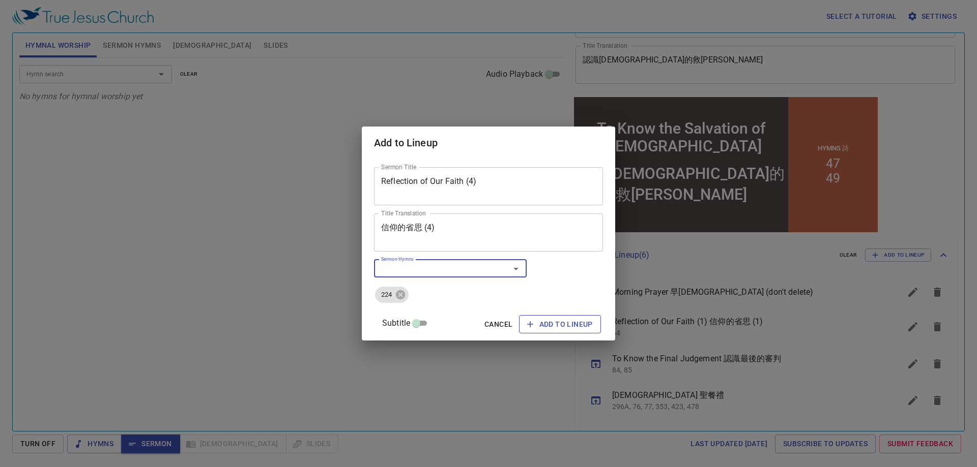
click at [569, 327] on span "Add to Lineup" at bounding box center [560, 324] width 66 height 13
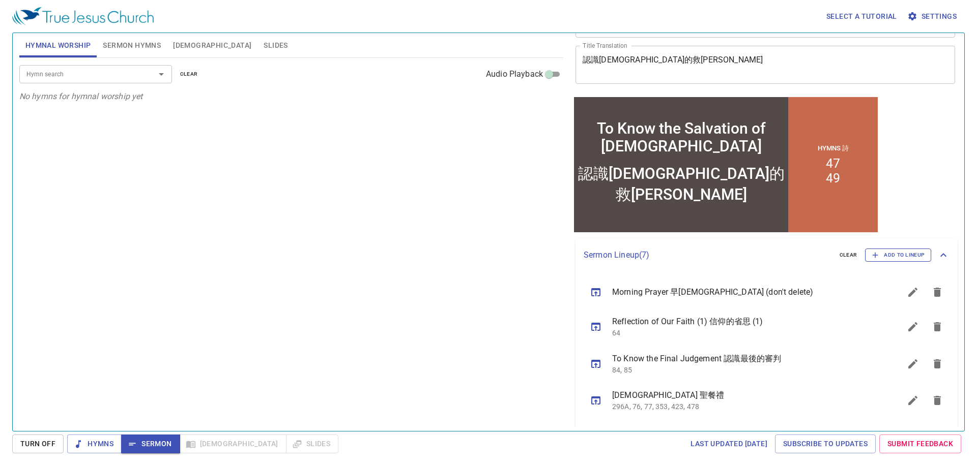
click at [889, 259] on span "Add to Lineup" at bounding box center [897, 255] width 53 height 9
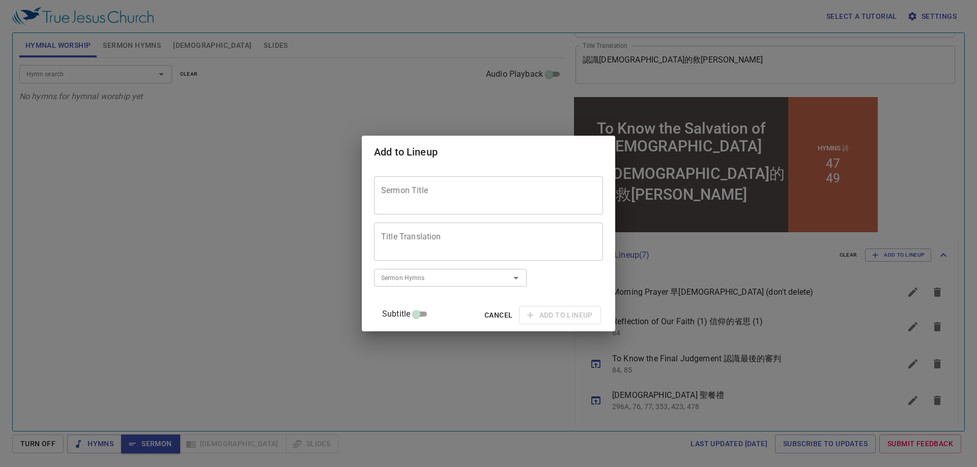
click at [426, 204] on textarea "Sermon Title" at bounding box center [488, 195] width 215 height 19
paste textarea "Reflection of Our Faith (5)"
type textarea "Reflection of Our Faith (5)"
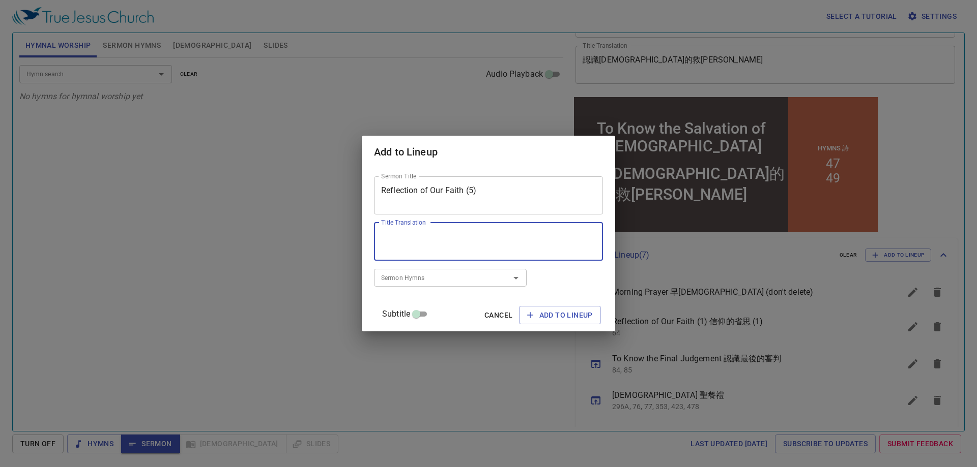
click at [425, 241] on textarea "Title Translation" at bounding box center [488, 241] width 215 height 19
paste textarea "信仰的省思 (5)"
type textarea "信仰的省思 (5)"
drag, startPoint x: 427, startPoint y: 268, endPoint x: 435, endPoint y: 273, distance: 8.9
click at [427, 268] on div "Sermon Hymns Sermon Hymns" at bounding box center [450, 278] width 153 height 26
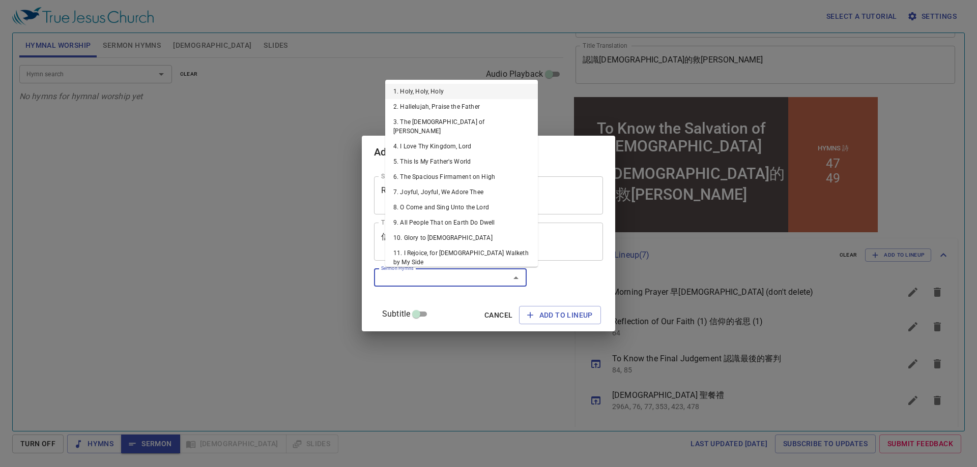
click at [455, 279] on input "Sermon Hymns" at bounding box center [435, 278] width 116 height 12
paste input "225"
type input "225"
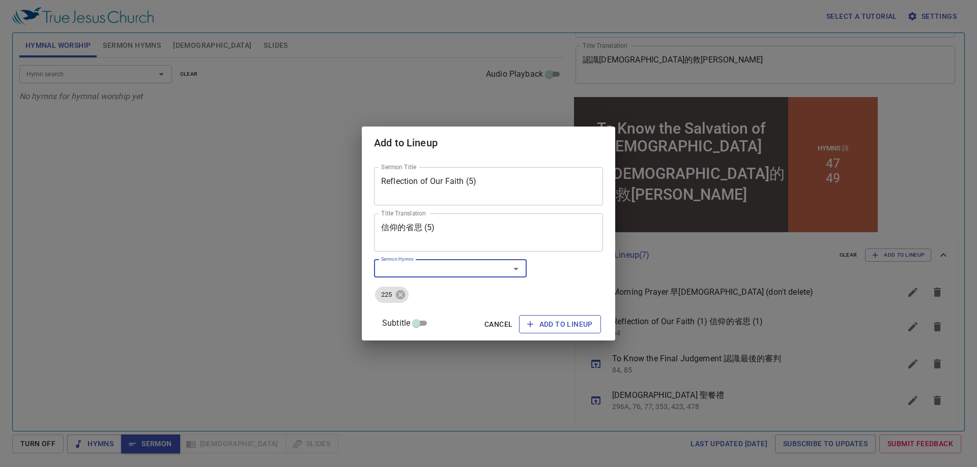
click at [561, 321] on span "Add to Lineup" at bounding box center [560, 324] width 66 height 13
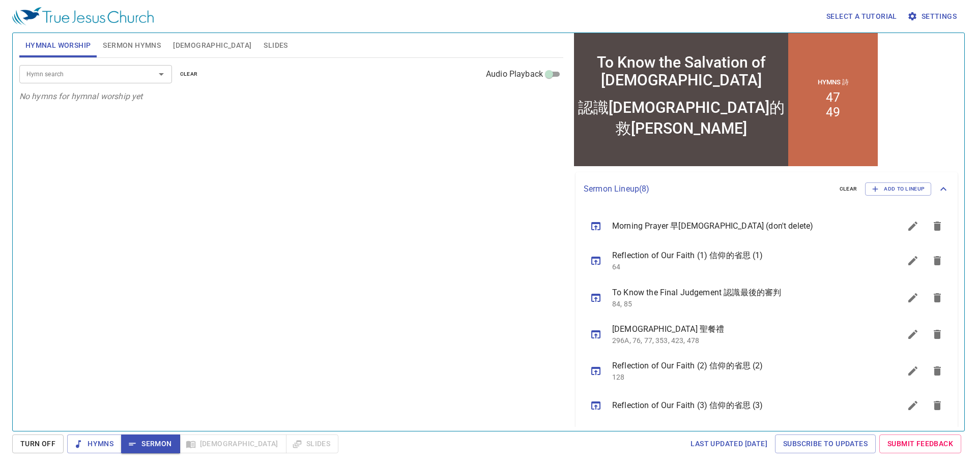
scroll to position [211, 0]
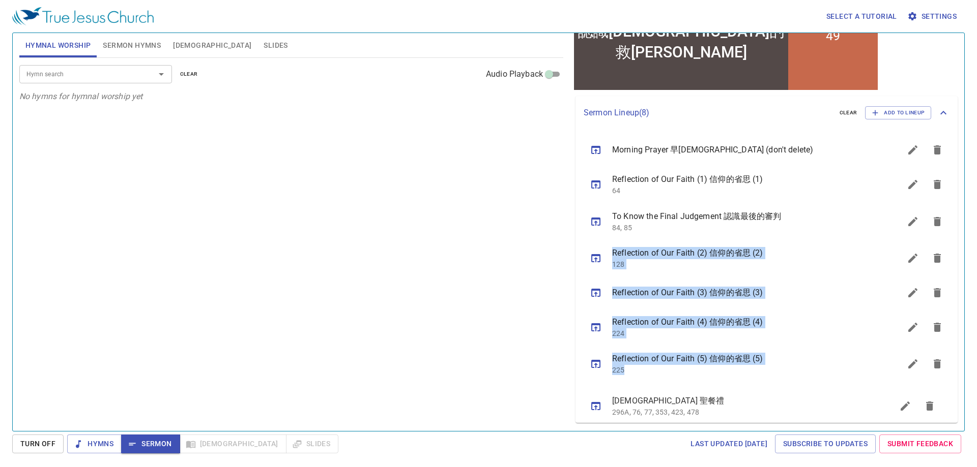
drag, startPoint x: 723, startPoint y: 258, endPoint x: 727, endPoint y: 411, distance: 153.2
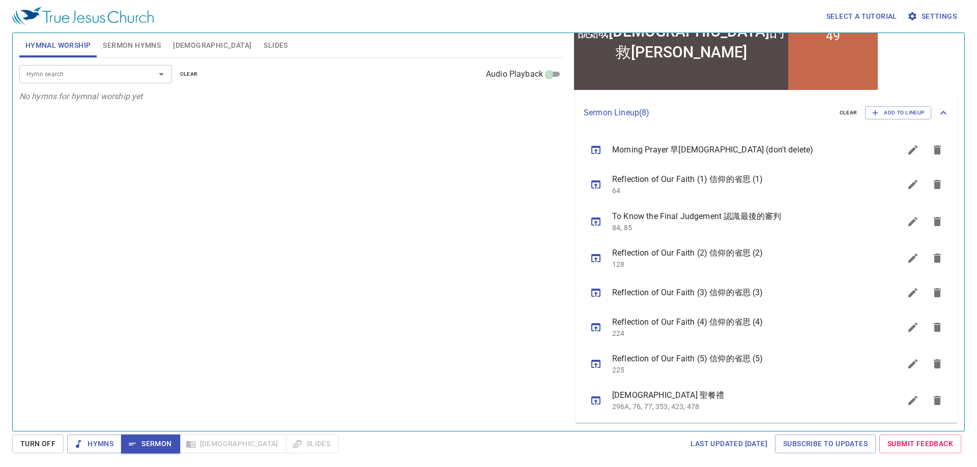
click at [359, 319] on div "Hymn search Hymn search clear Audio Playback No hymns for hymnal worship yet" at bounding box center [291, 240] width 544 height 365
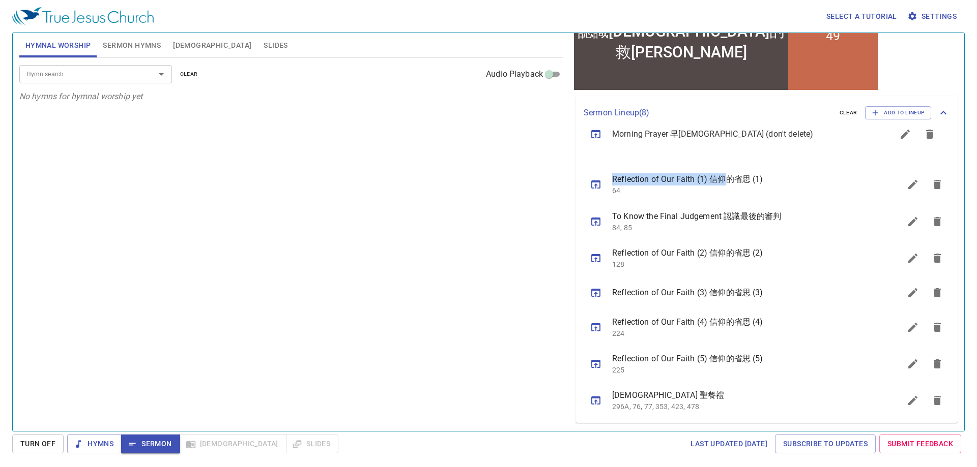
drag, startPoint x: 734, startPoint y: 154, endPoint x: 727, endPoint y: 142, distance: 14.1
click at [727, 142] on ul "Morning Prayer 早禱會 (don't delete) Reflection of Our Faith (1) 信仰的省思 (1) 64 To K…" at bounding box center [766, 276] width 382 height 293
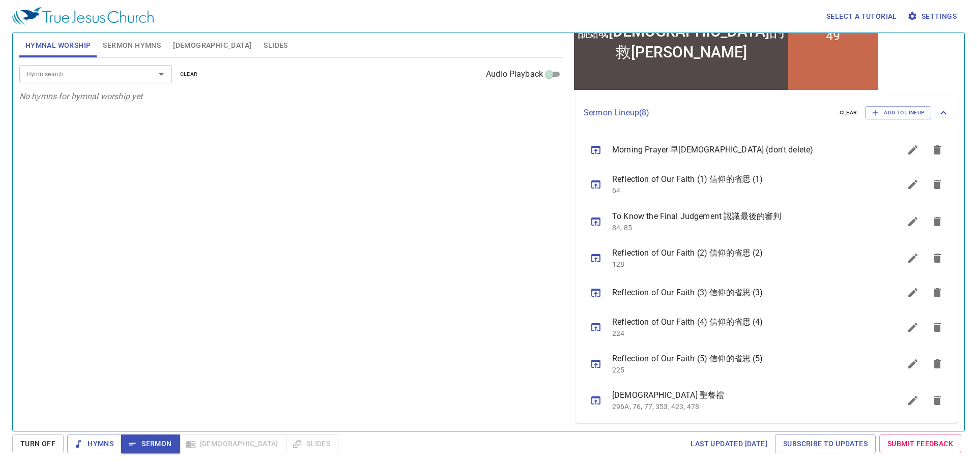
click at [411, 229] on div "Hymn search Hymn search clear Audio Playback No hymns for hymnal worship yet" at bounding box center [291, 240] width 544 height 365
click at [117, 75] on input "Hymn search" at bounding box center [80, 74] width 116 height 12
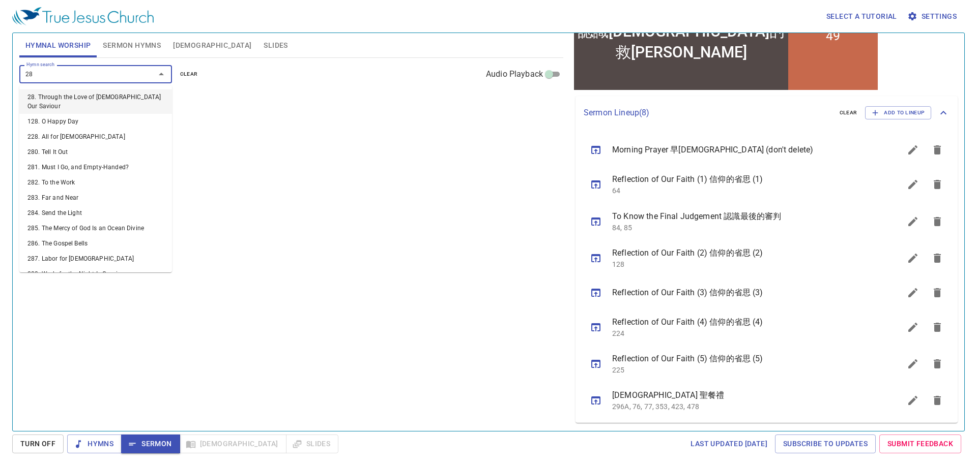
type input "285"
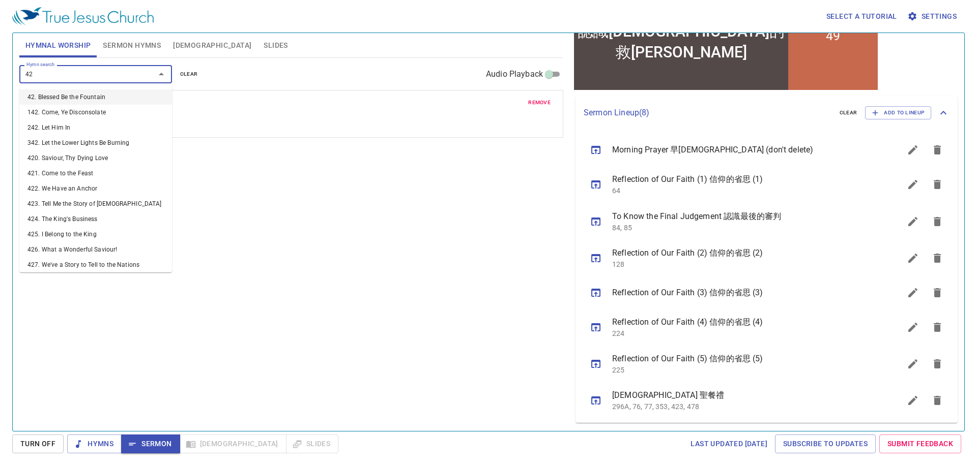
type input "421"
type input "434"
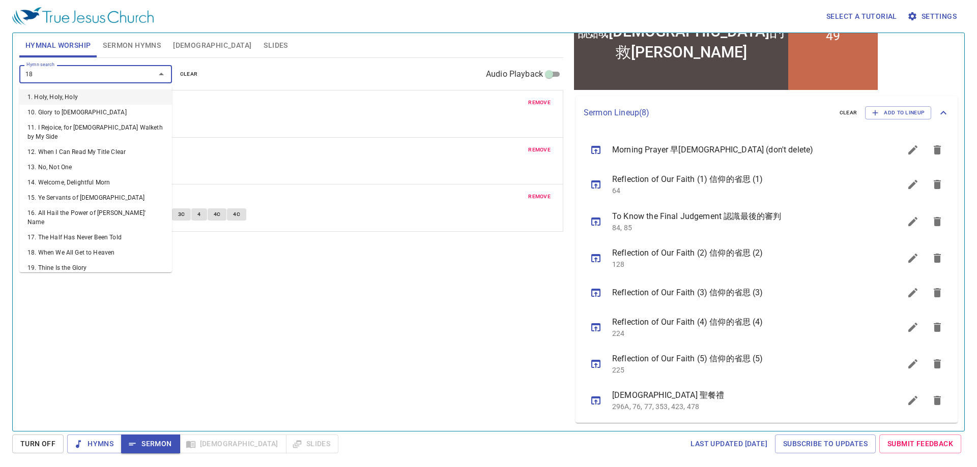
type input "185"
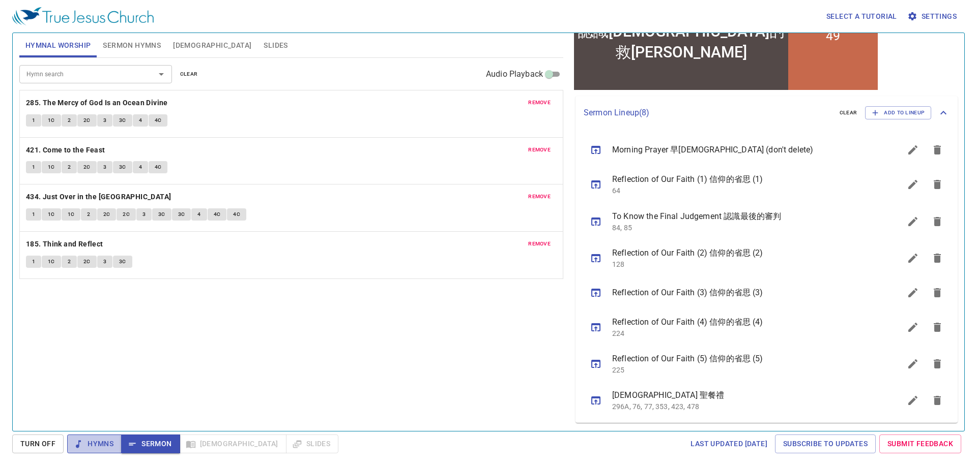
click at [86, 447] on span "Hymns" at bounding box center [94, 444] width 38 height 13
click at [156, 368] on div "Hymn search Hymn search clear Audio Playback remove 285. The Mercy of God Is an…" at bounding box center [291, 240] width 544 height 365
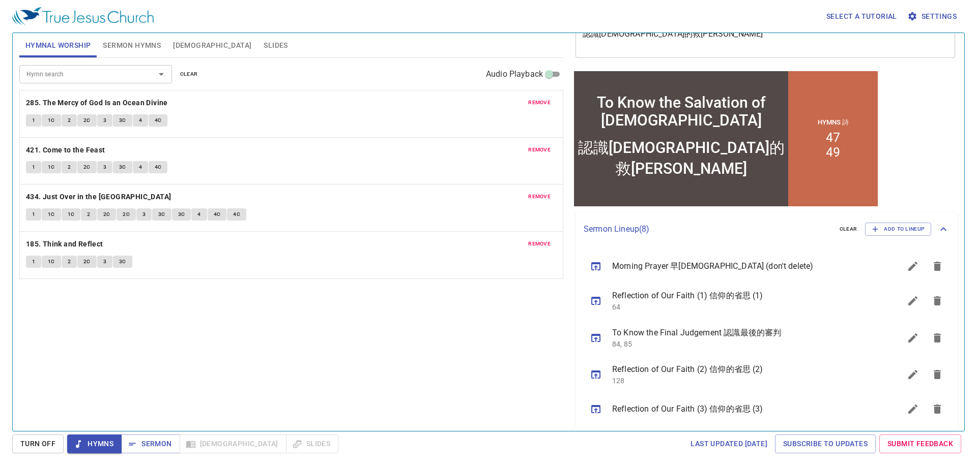
scroll to position [0, 0]
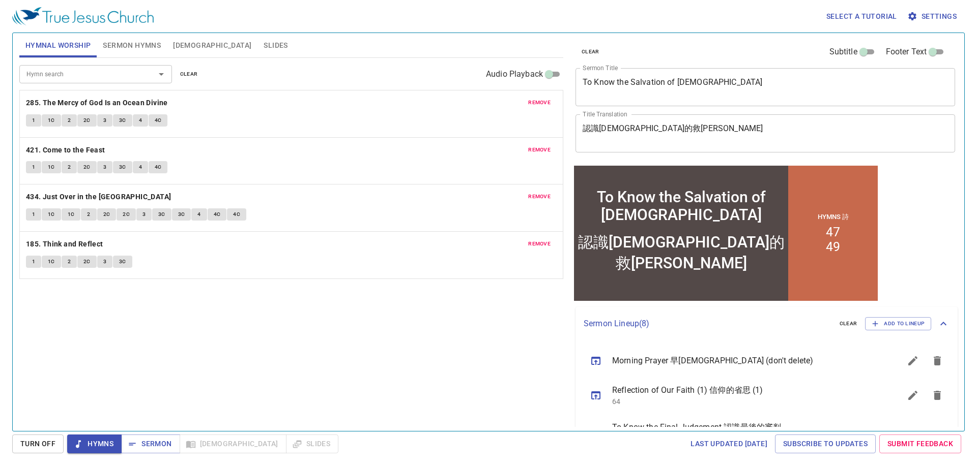
drag, startPoint x: 220, startPoint y: 372, endPoint x: 336, endPoint y: 317, distance: 128.8
click at [220, 372] on div "Hymn search Hymn search clear Audio Playback remove 285. The Mercy of God Is an…" at bounding box center [291, 240] width 544 height 365
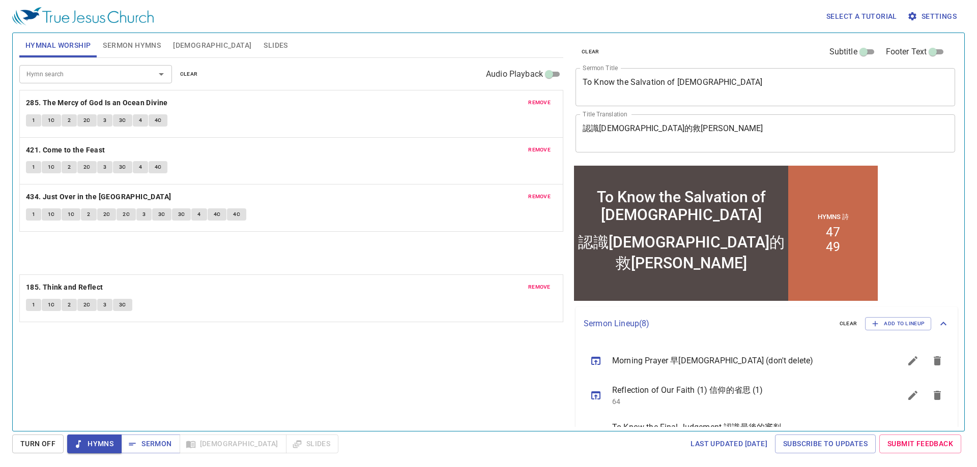
drag, startPoint x: 434, startPoint y: 246, endPoint x: 562, endPoint y: 297, distance: 137.4
click at [562, 297] on div "Hymn search Hymn search clear Audio Playback remove 285. The Mercy of God Is an…" at bounding box center [291, 240] width 544 height 365
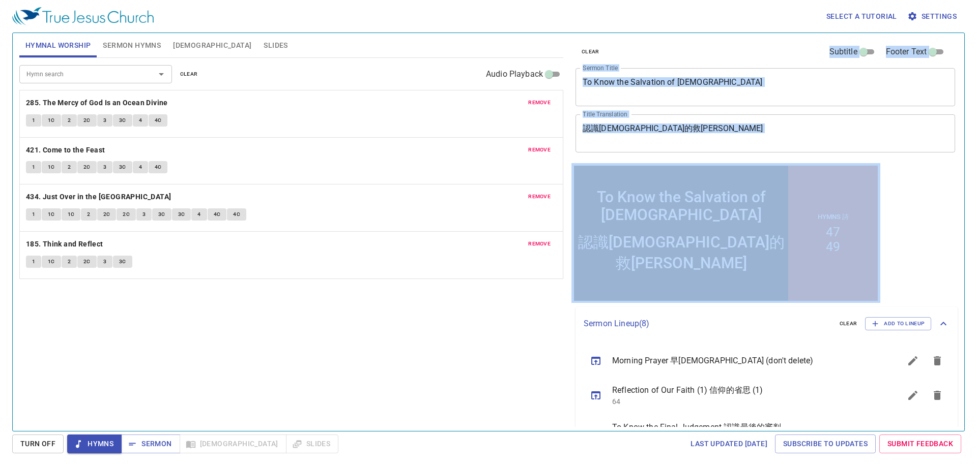
drag, startPoint x: 1139, startPoint y: 459, endPoint x: 666, endPoint y: 303, distance: 497.7
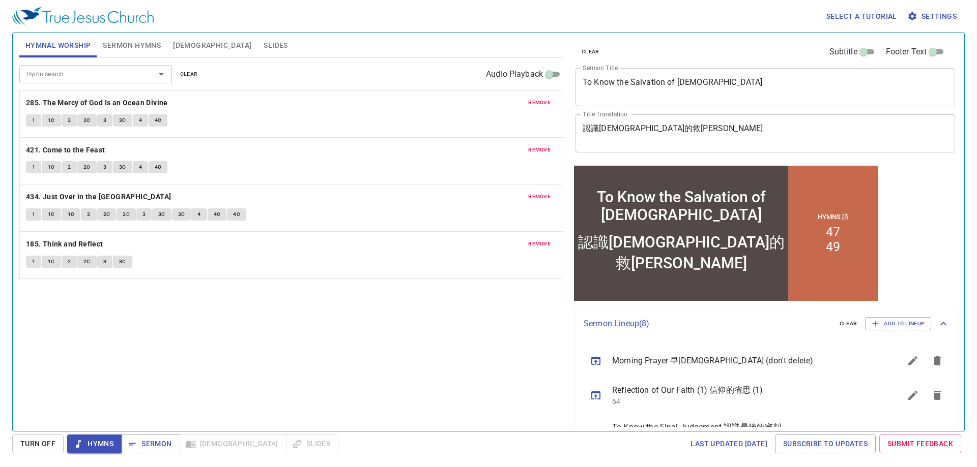
click at [669, 303] on div "To Know the Salvation of God To Know the Salvation of God 認識神的救恩 認識神的救恩 Hymns 詩…" at bounding box center [725, 233] width 309 height 140
click at [673, 303] on div "To Know the Salvation of God To Know the Salvation of God 認識神的救恩 認識神的救恩 Hymns 詩…" at bounding box center [725, 233] width 309 height 140
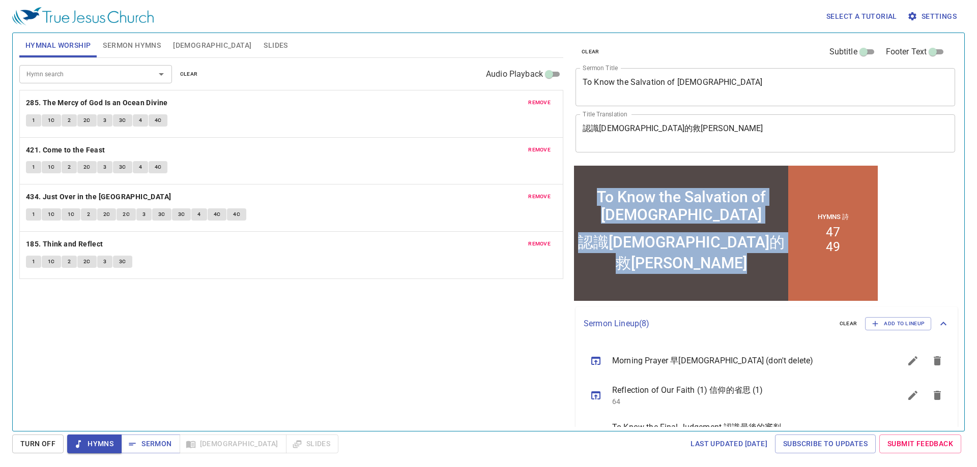
drag, startPoint x: 673, startPoint y: 302, endPoint x: 1266, endPoint y: 467, distance: 615.1
click at [694, 303] on html "To Know the Salvation of God To Know the Salvation of God 認識神的救恩 認識神的救恩 Hymns 詩…" at bounding box center [725, 233] width 309 height 140
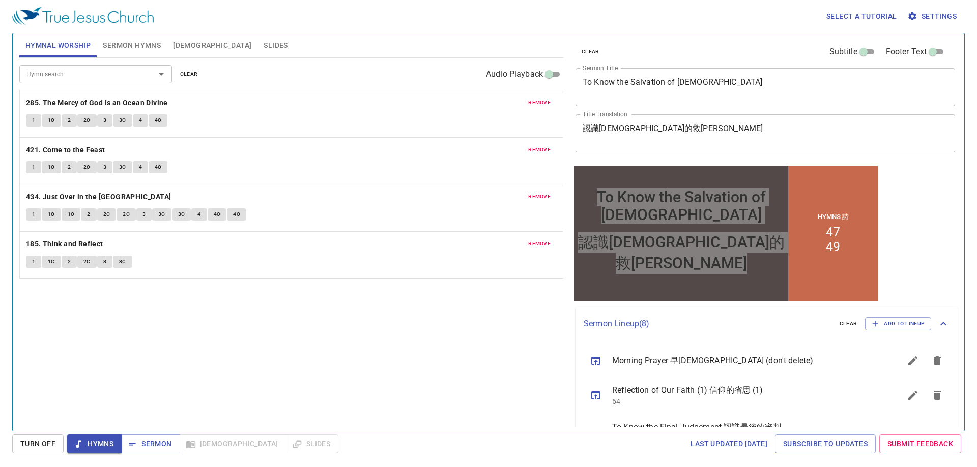
click at [695, 304] on div "clear Subtitle Footer Text Sermon Title To Know the Salvation of God x Sermon T…" at bounding box center [764, 228] width 394 height 398
click at [696, 304] on div "clear Subtitle Footer Text Sermon Title To Know the Salvation of God x Sermon T…" at bounding box center [764, 228] width 394 height 398
click at [500, 40] on div "Hymnal Worship Sermon Hymns Bible Slides" at bounding box center [291, 45] width 544 height 24
click at [629, 101] on div "To Know the Salvation of God x Sermon Title" at bounding box center [764, 87] width 379 height 38
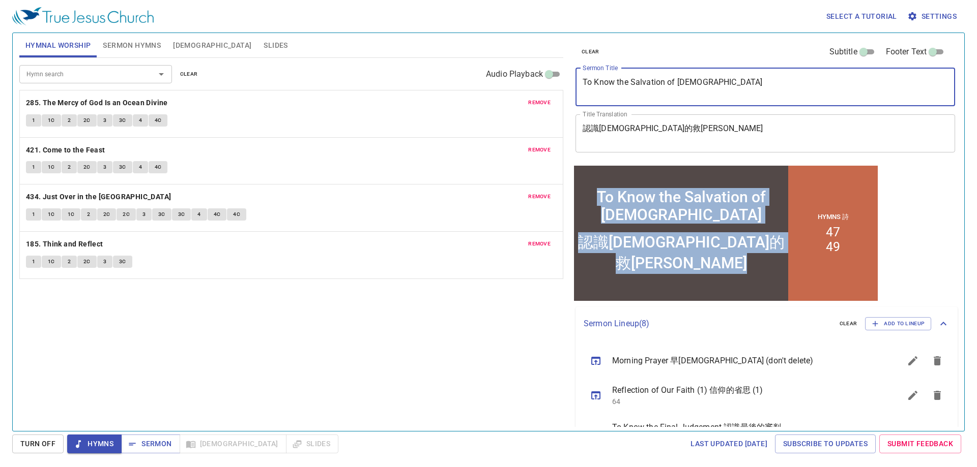
click at [662, 219] on div "To Know the Salvation of God" at bounding box center [681, 206] width 209 height 36
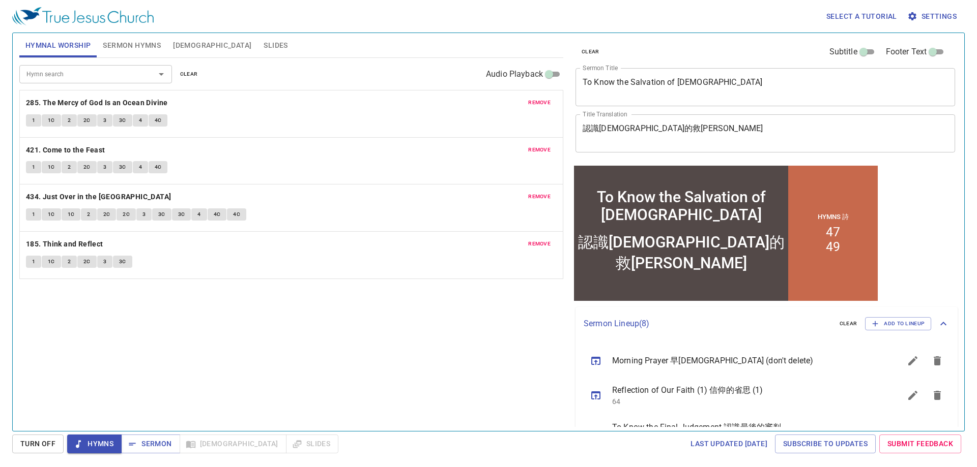
click at [360, 328] on div "Hymn search Hymn search clear Audio Playback remove 285. The Mercy of God Is an…" at bounding box center [291, 240] width 544 height 365
click at [155, 446] on span "Sermon" at bounding box center [150, 444] width 42 height 13
click at [104, 440] on span "Hymns" at bounding box center [94, 444] width 38 height 13
click at [101, 367] on div "Hymn search Hymn search clear Audio Playback remove 285. The Mercy of God Is an…" at bounding box center [291, 240] width 544 height 365
click at [75, 104] on b "285. The Mercy of God Is an Ocean Divine" at bounding box center [97, 103] width 142 height 13
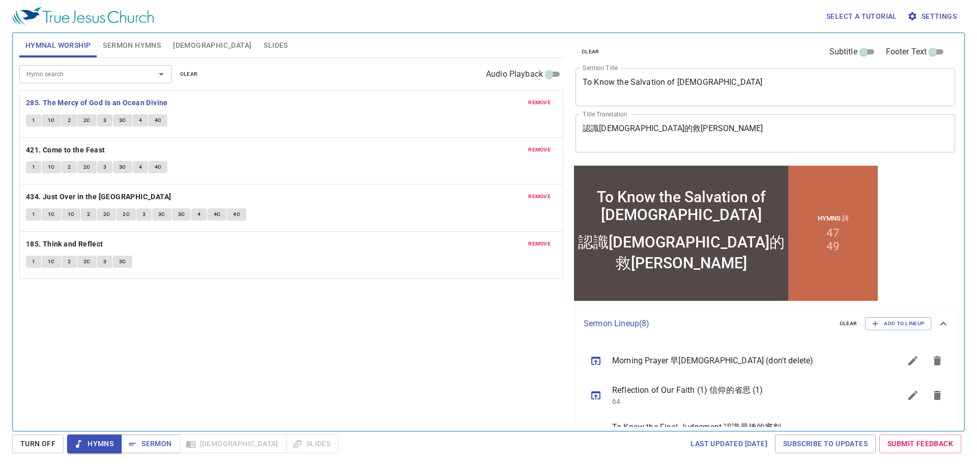
click at [32, 119] on span "1" at bounding box center [33, 120] width 3 height 9
drag, startPoint x: 230, startPoint y: 22, endPoint x: 238, endPoint y: 22, distance: 7.1
click at [230, 22] on div "Select a tutorial Settings" at bounding box center [486, 16] width 948 height 33
click at [305, 76] on div "Hymn search Hymn search clear Audio Playback" at bounding box center [291, 74] width 544 height 33
click at [312, 67] on div "Hymn search Hymn search clear Audio Playback" at bounding box center [291, 74] width 544 height 33
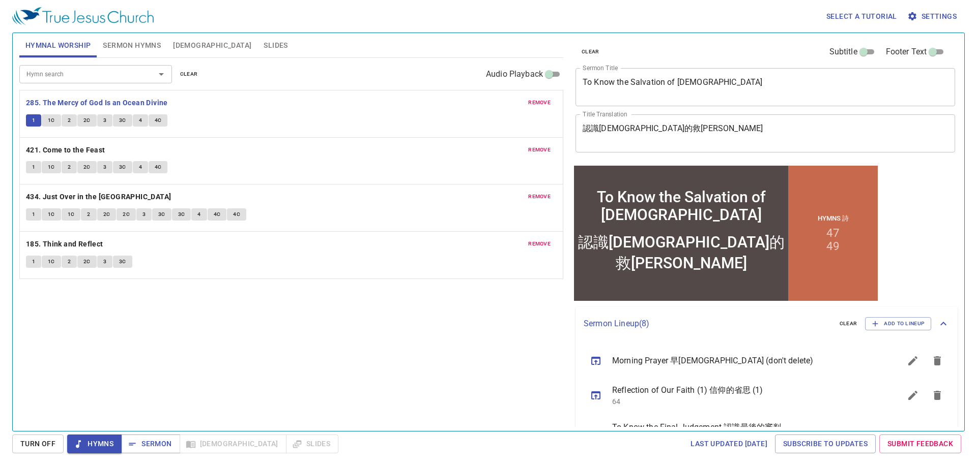
click at [323, 57] on div "Hymnal Worship Sermon Hymns Bible Slides" at bounding box center [291, 45] width 544 height 25
click at [322, 60] on div "Hymn search Hymn search clear Audio Playback" at bounding box center [291, 74] width 544 height 33
click at [343, 70] on div "Hymn search Hymn search clear Audio Playback" at bounding box center [291, 74] width 544 height 33
click at [351, 58] on div "Hymn search Hymn search clear Audio Playback" at bounding box center [291, 74] width 544 height 33
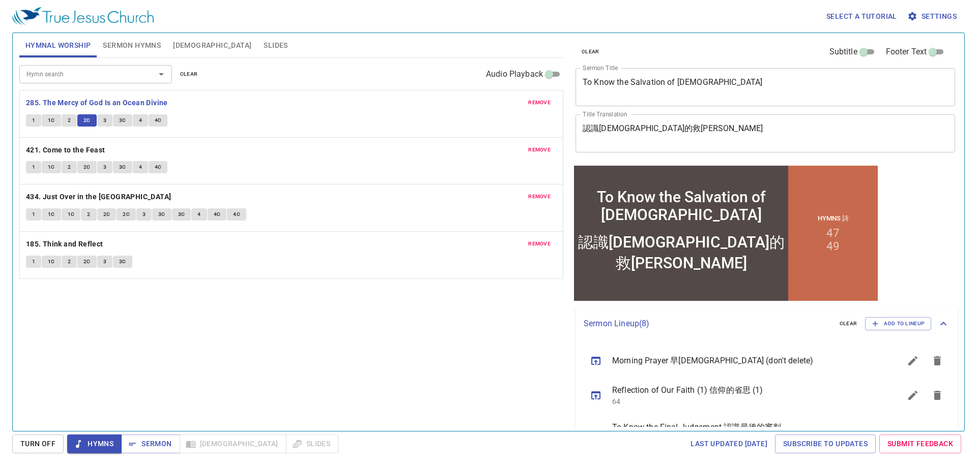
click at [334, 76] on div "Hymn search Hymn search clear Audio Playback" at bounding box center [291, 74] width 544 height 33
click at [352, 72] on div "Hymn search Hymn search clear Audio Playback" at bounding box center [291, 74] width 544 height 33
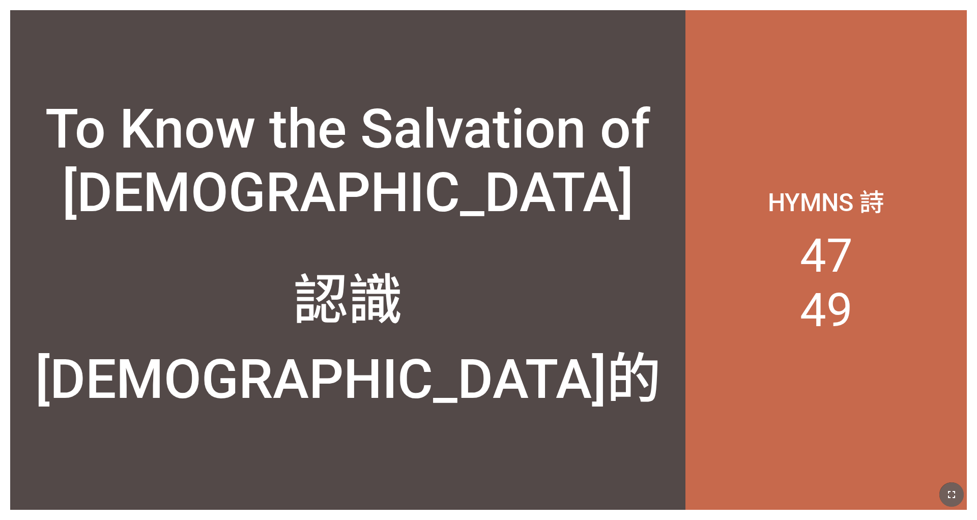
drag, startPoint x: 945, startPoint y: 491, endPoint x: 281, endPoint y: 419, distance: 668.2
click at [651, 406] on button "button" at bounding box center [951, 494] width 24 height 24
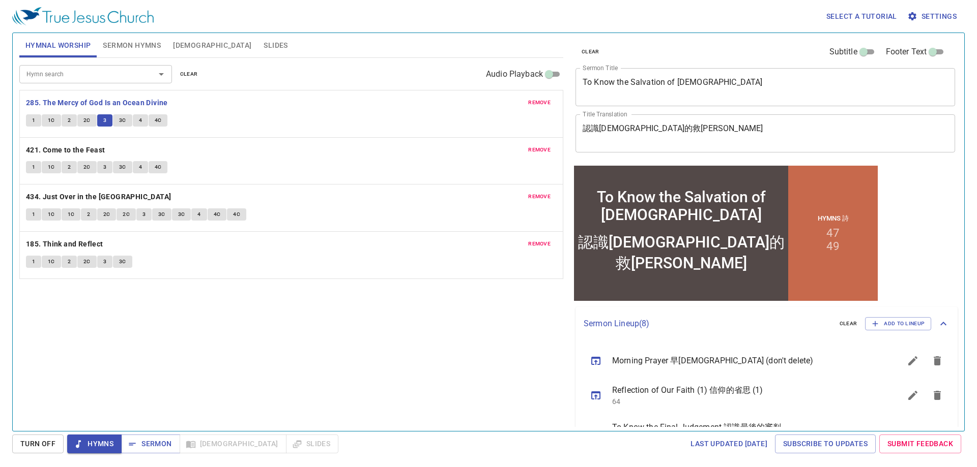
click at [337, 51] on div "Hymnal Worship Sermon Hymns Bible Slides" at bounding box center [291, 45] width 544 height 24
click at [361, 43] on div "Hymnal Worship Sermon Hymns Bible Slides" at bounding box center [291, 45] width 544 height 24
click at [362, 46] on div "Hymnal Worship Sermon Hymns Bible Slides" at bounding box center [291, 45] width 544 height 24
click at [406, 23] on div "Select a tutorial Settings" at bounding box center [486, 16] width 948 height 33
click at [377, 36] on div "Hymnal Worship Sermon Hymns Bible Slides" at bounding box center [291, 45] width 544 height 24
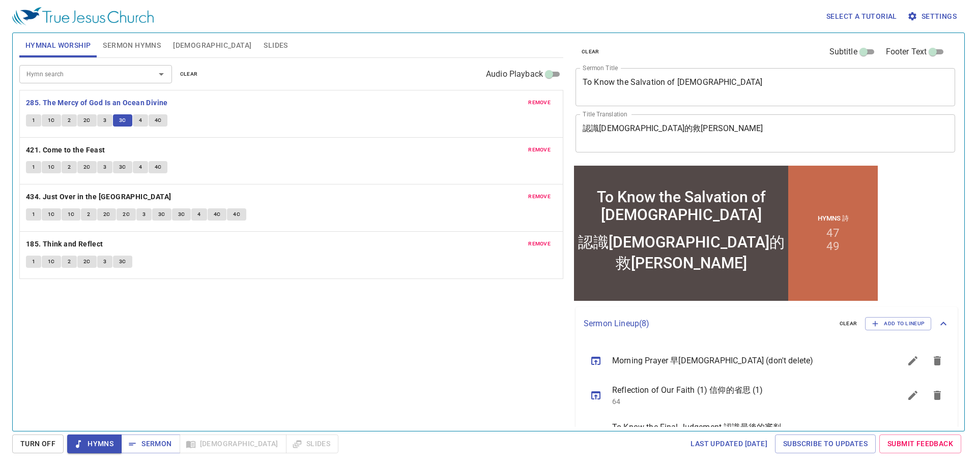
click at [346, 44] on div "Hymnal Worship Sermon Hymns Bible Slides" at bounding box center [291, 45] width 544 height 24
click at [383, 40] on div "Hymnal Worship Sermon Hymns Bible Slides" at bounding box center [291, 45] width 544 height 24
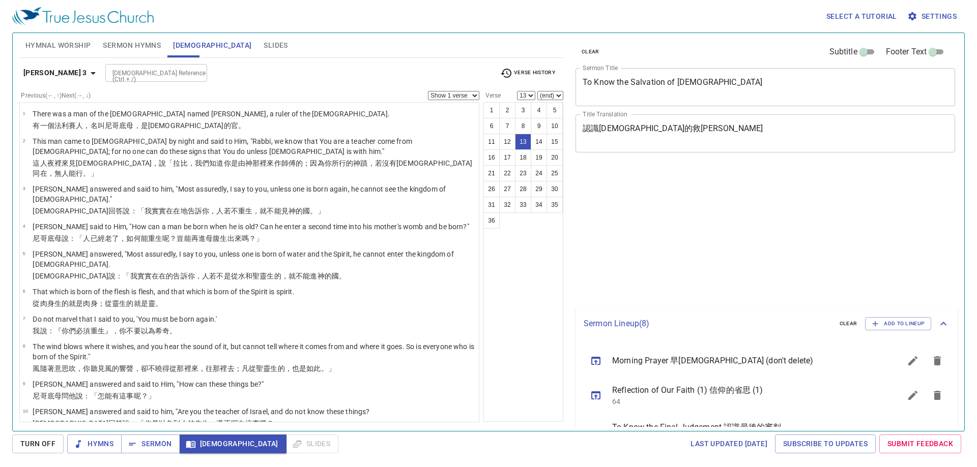
select select "13"
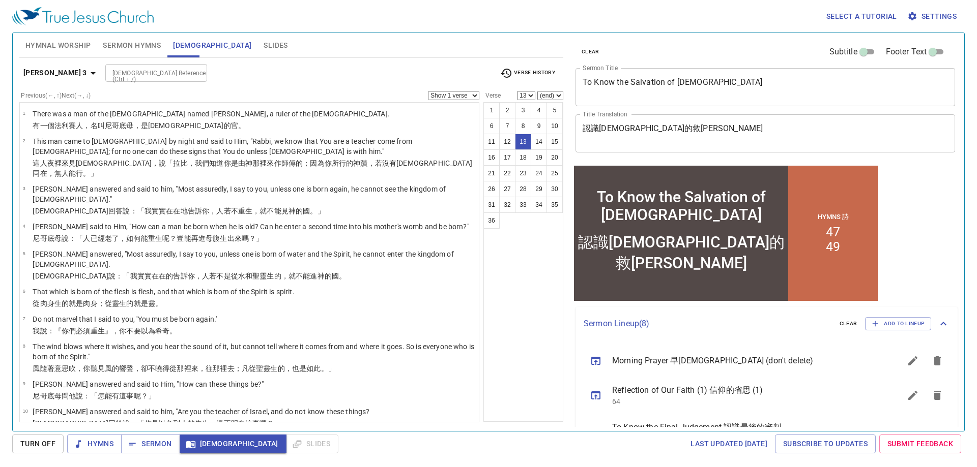
click at [351, 69] on div "Bible Reference (Ctrl + /) Bible Reference (Ctrl + /)" at bounding box center [298, 73] width 386 height 18
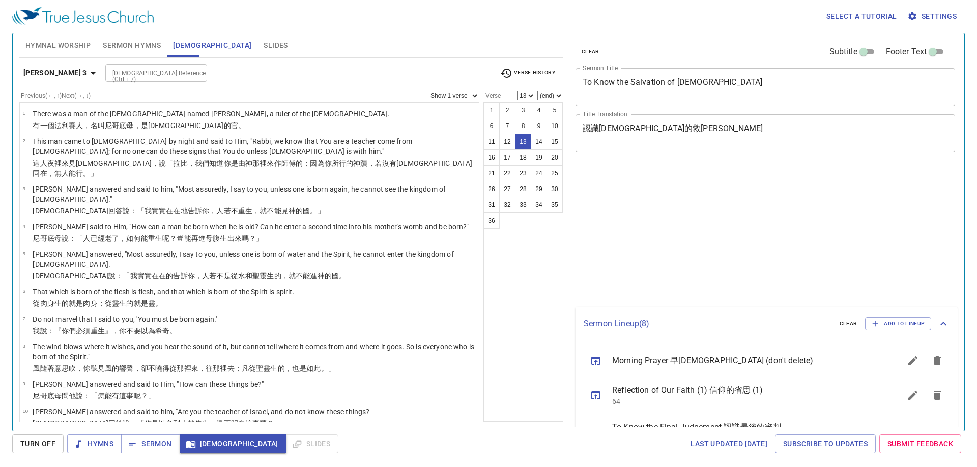
select select "13"
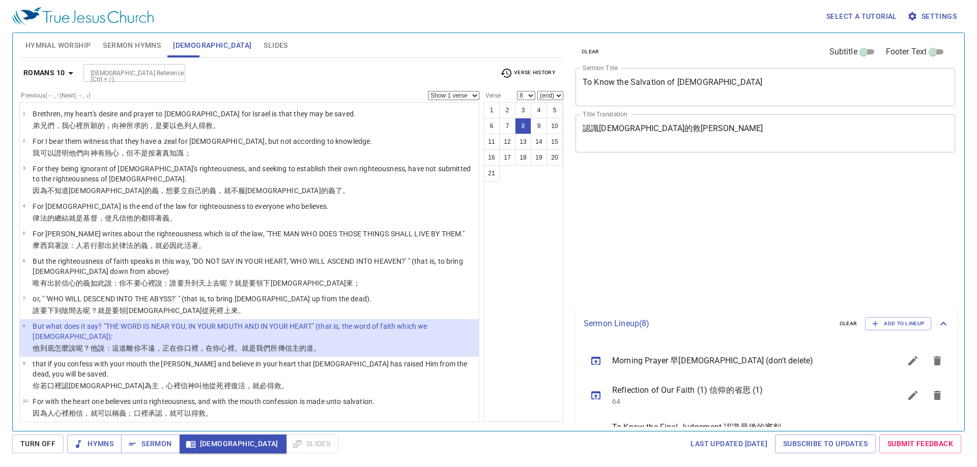
select select "8"
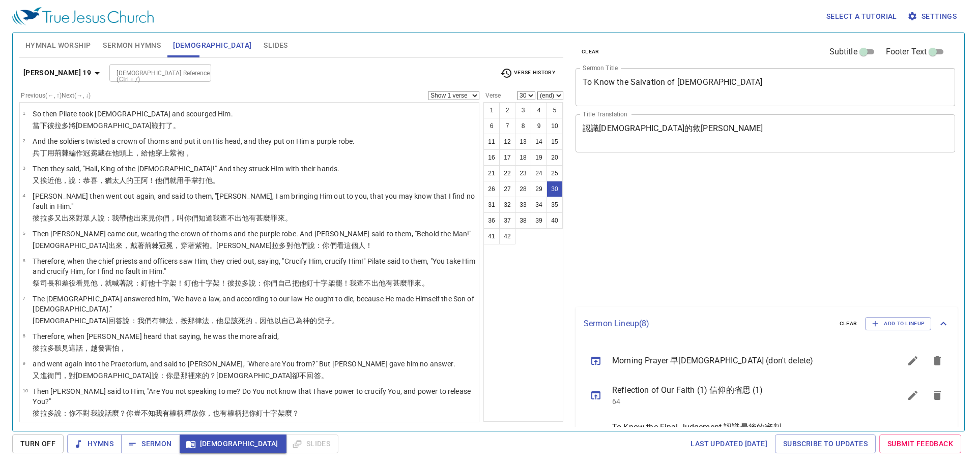
select select "30"
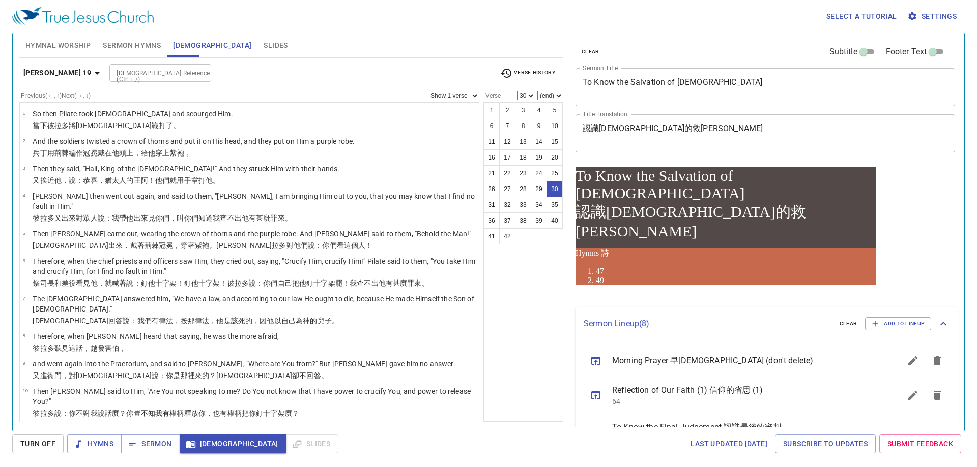
scroll to position [756, 0]
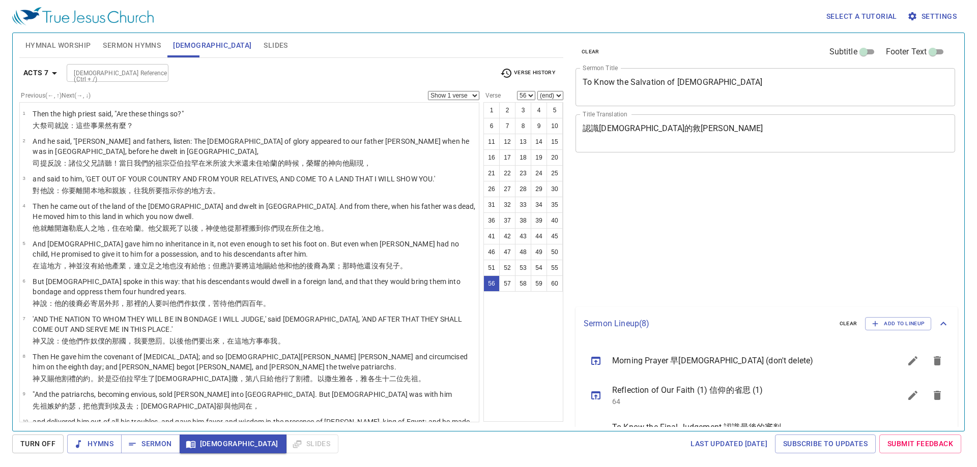
select select "56"
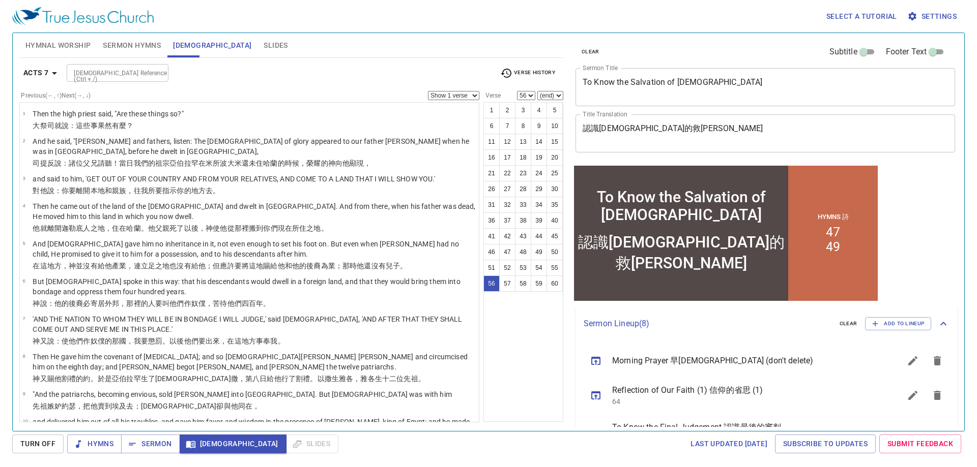
scroll to position [1571, 0]
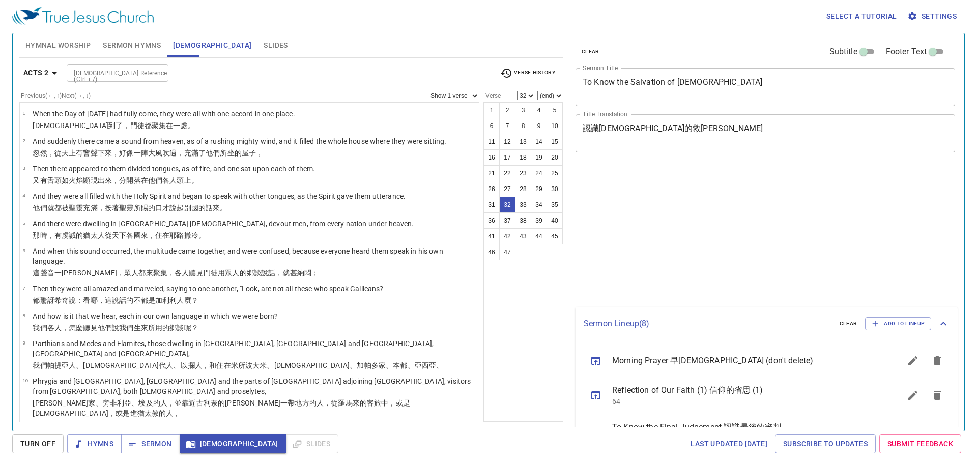
select select "32"
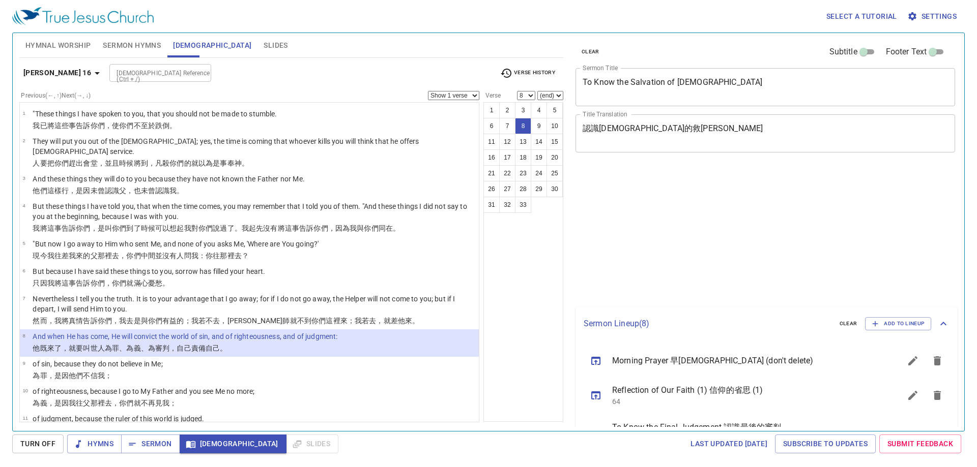
select select "8"
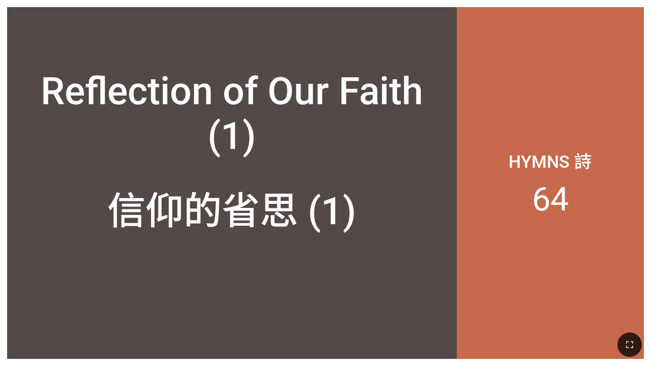
click at [437, 78] on div "Reflection of Our Faith (1)" at bounding box center [231, 114] width 435 height 90
drag, startPoint x: 628, startPoint y: 342, endPoint x: 623, endPoint y: 331, distance: 11.8
click at [628, 342] on icon "button" at bounding box center [629, 344] width 7 height 7
click at [412, 53] on div "Reflection of Our Faith (1)" at bounding box center [232, 95] width 450 height 141
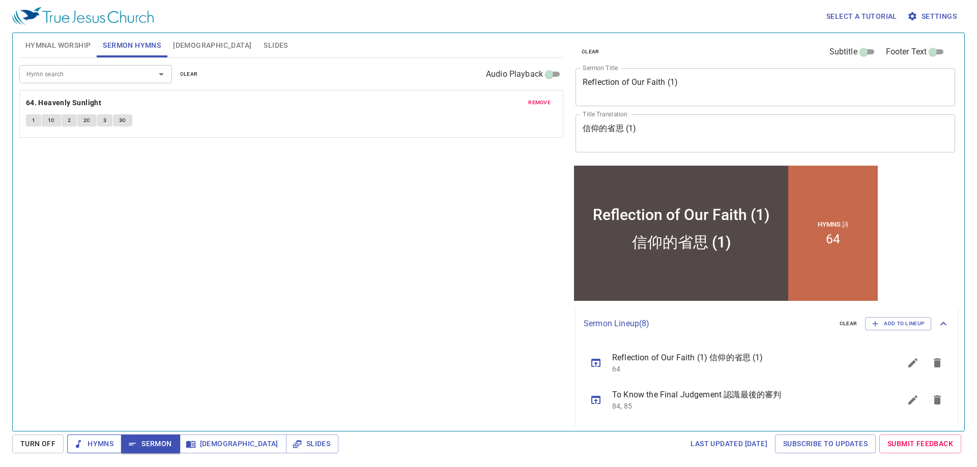
click at [101, 448] on span "Hymns" at bounding box center [94, 444] width 38 height 13
click at [85, 447] on span "Hymns" at bounding box center [94, 444] width 38 height 13
click at [146, 408] on div "Hymn search Hymn search clear Audio Playback remove 64. Heavenly Sunlight 1 1C …" at bounding box center [291, 240] width 544 height 365
click at [104, 443] on span "Hymns" at bounding box center [94, 444] width 38 height 13
